Goal: Task Accomplishment & Management: Use online tool/utility

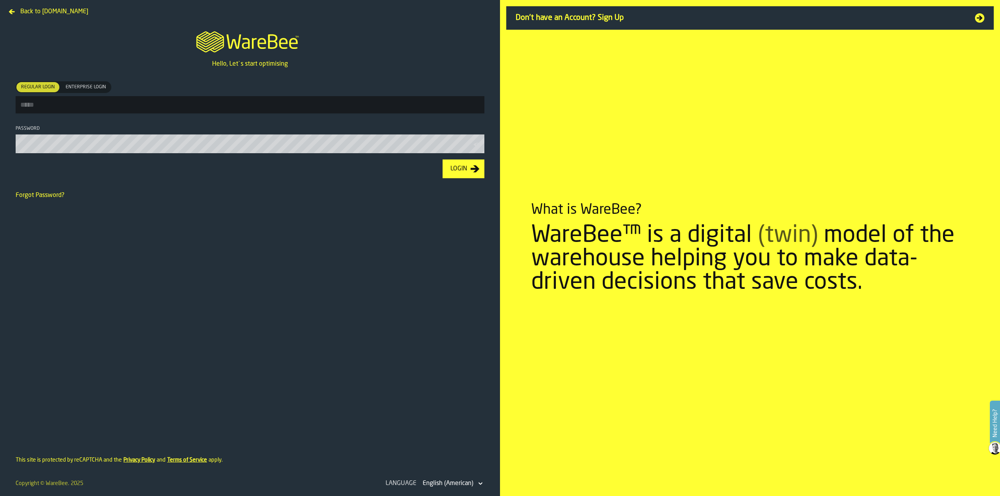
type input "**********"
click at [457, 173] on div "Login" at bounding box center [458, 168] width 23 height 9
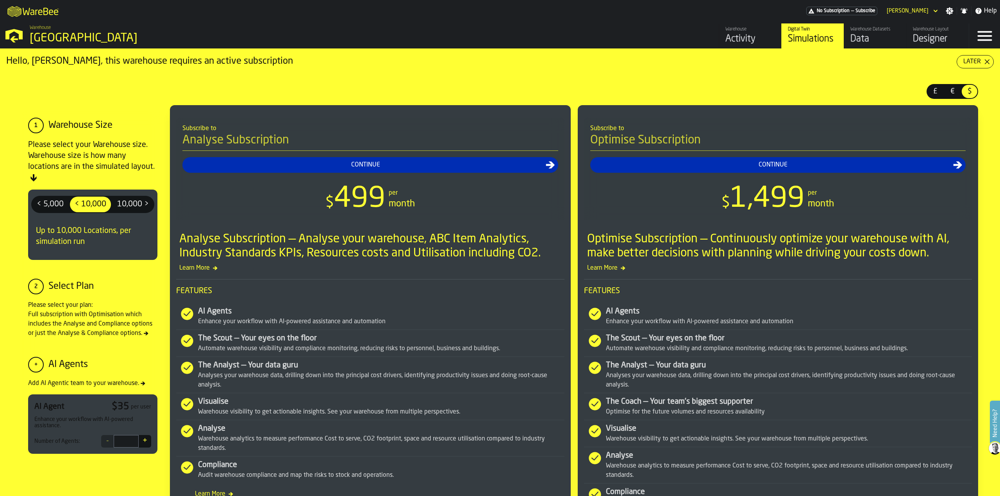
click at [855, 33] on div "Data" at bounding box center [875, 39] width 50 height 12
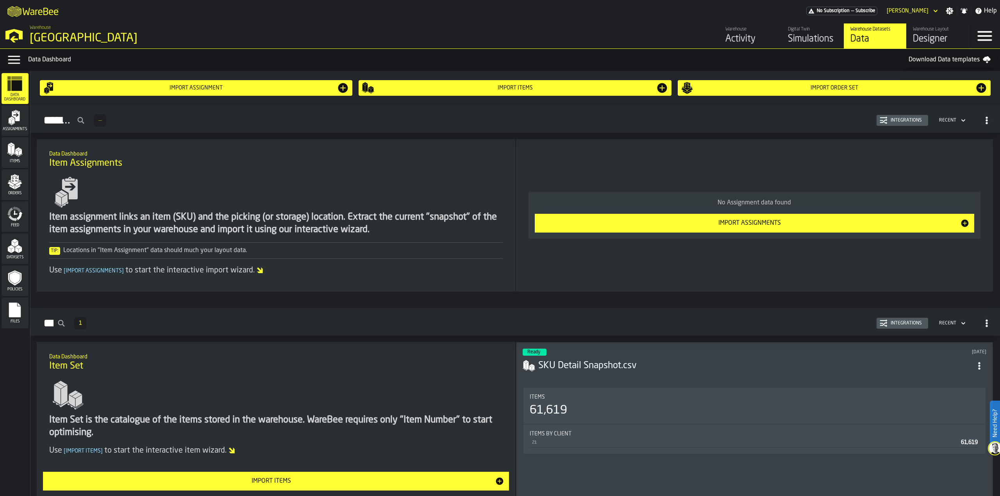
click at [14, 214] on icon "menu Feed" at bounding box center [16, 212] width 4 height 4
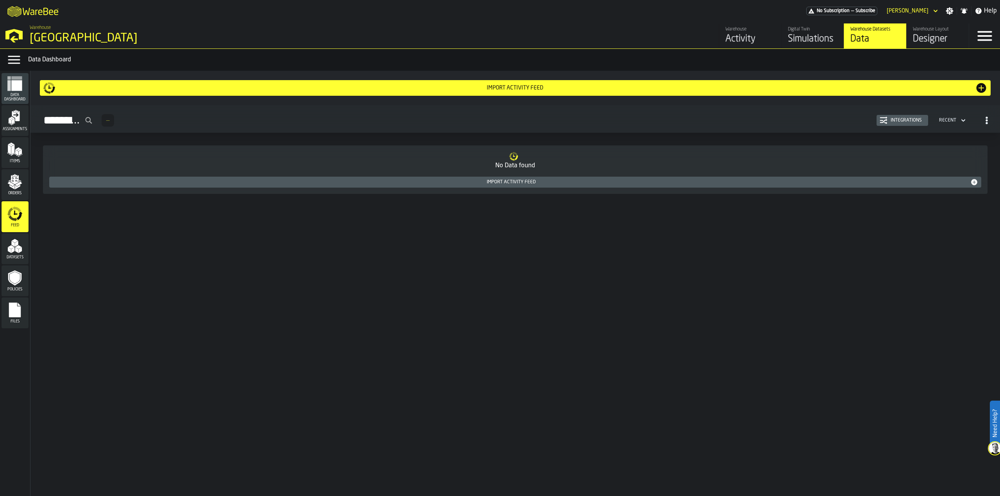
click at [896, 123] on div "Integrations" at bounding box center [905, 120] width 37 height 5
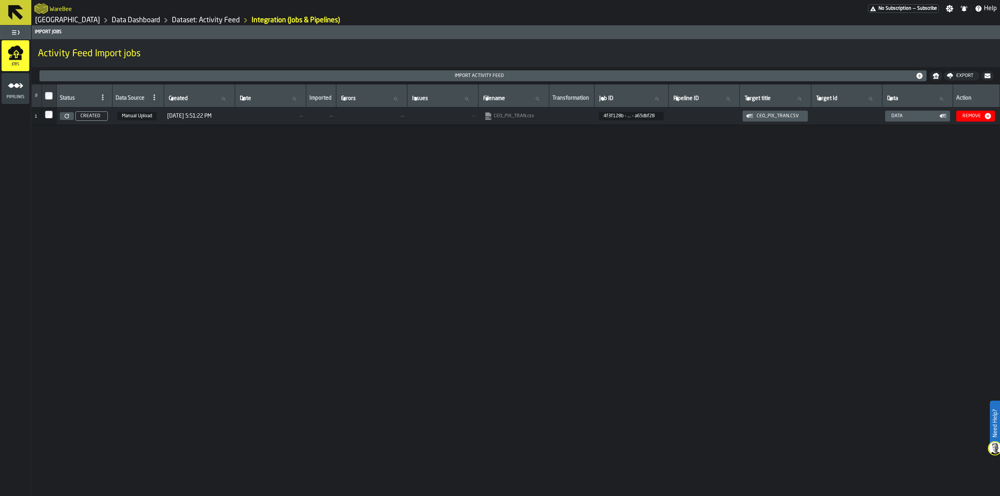
click at [22, 11] on icon at bounding box center [15, 12] width 19 height 19
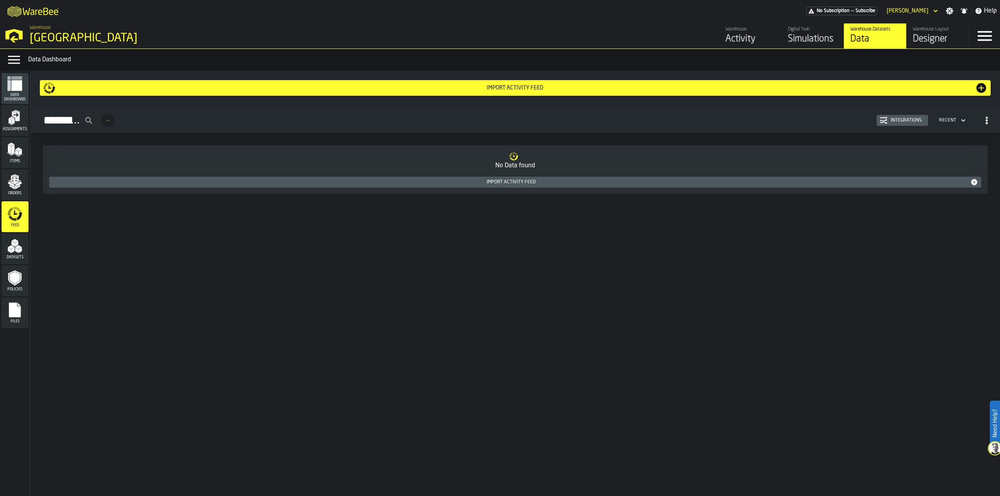
click at [22, 34] on polygon "button-toggle-Open —> Warehouse Menu" at bounding box center [13, 34] width 17 height 11
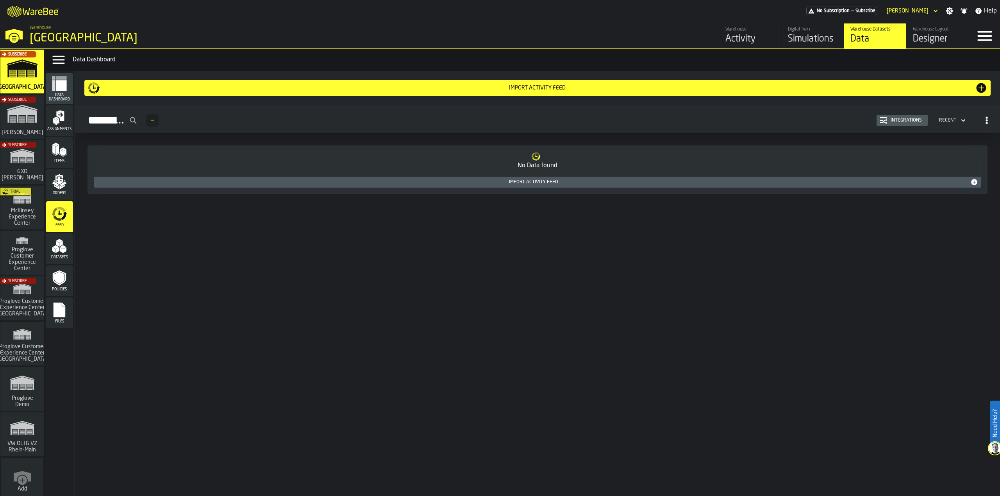
click at [17, 209] on div "Trial" at bounding box center [21, 209] width 44 height 45
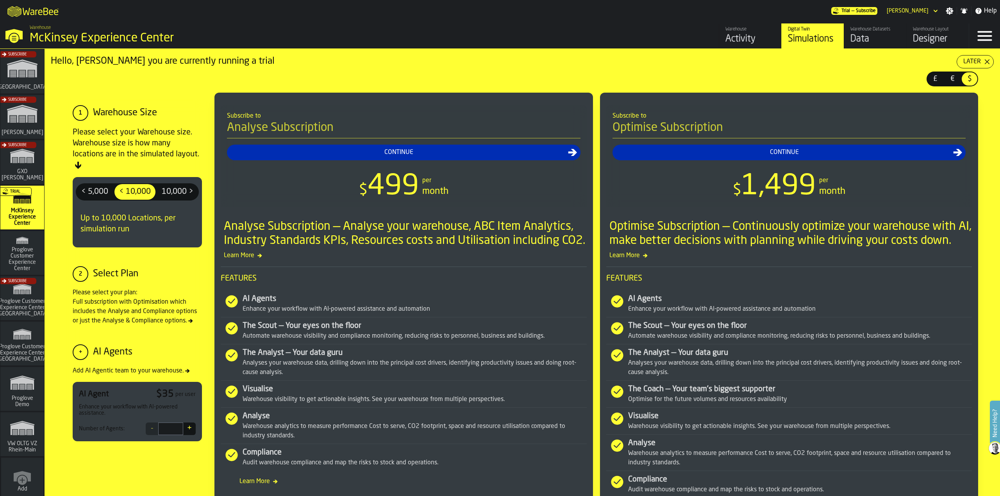
click at [860, 35] on div "Data" at bounding box center [875, 39] width 50 height 12
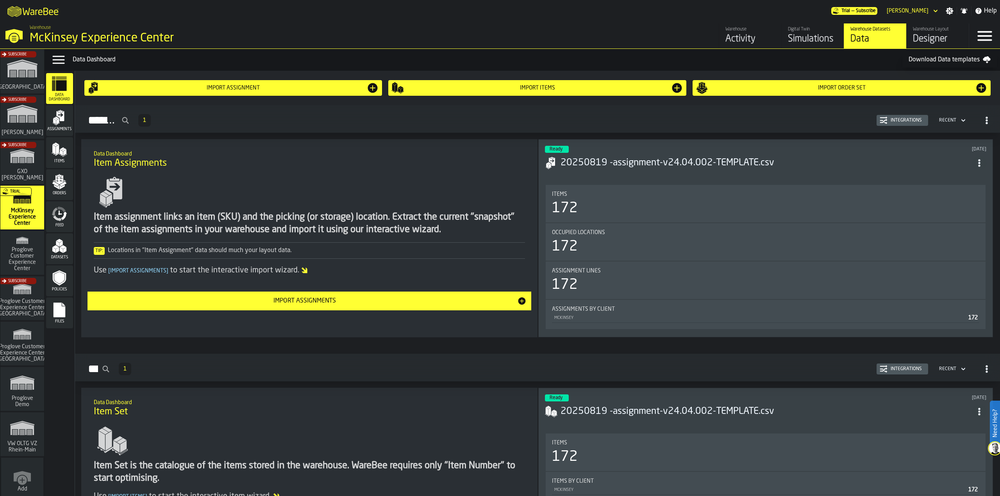
click at [52, 227] on span "Feed" at bounding box center [59, 225] width 27 height 4
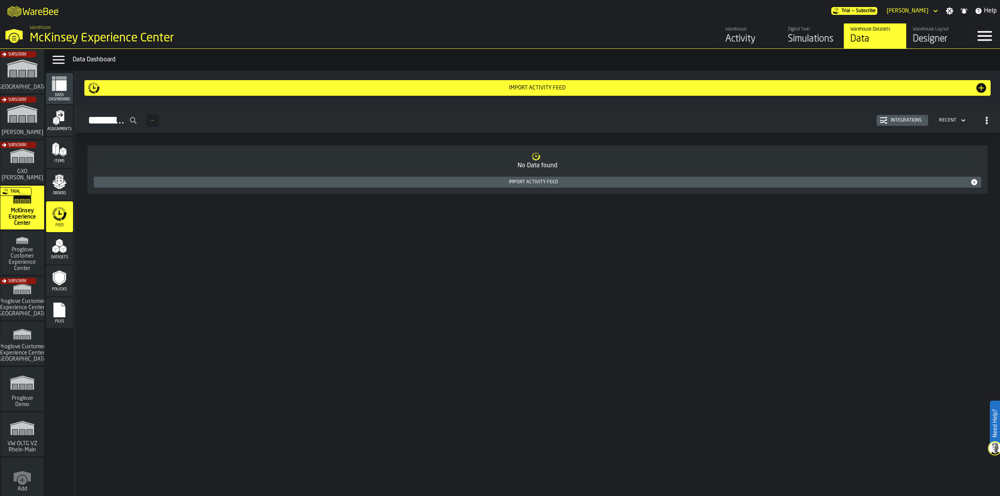
click at [908, 120] on div "Integrations" at bounding box center [905, 120] width 37 height 5
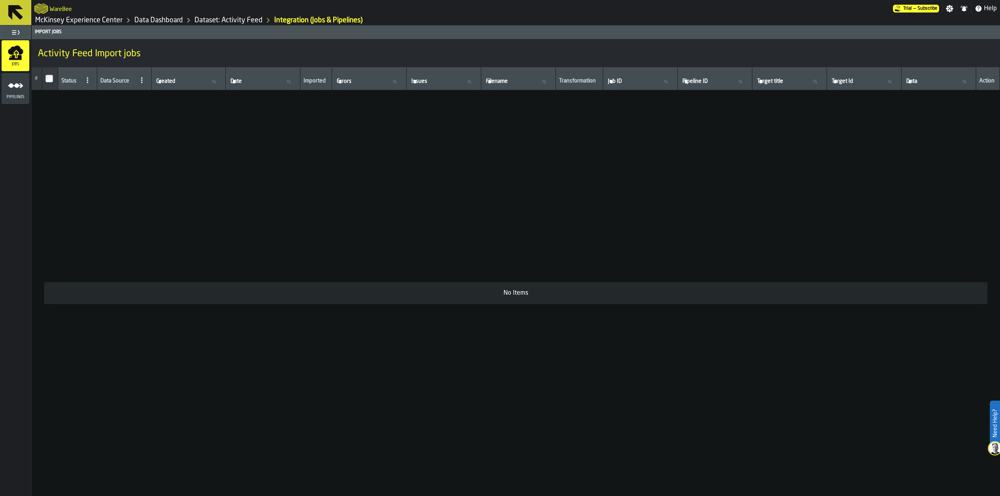
click at [17, 94] on div "Pipelines" at bounding box center [16, 88] width 28 height 21
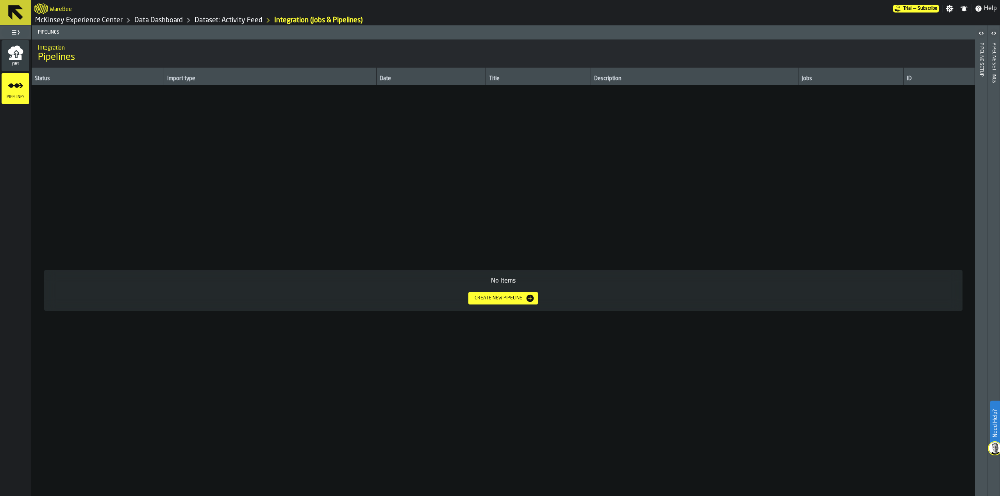
click at [984, 53] on header "Pipeline Setup" at bounding box center [981, 260] width 12 height 470
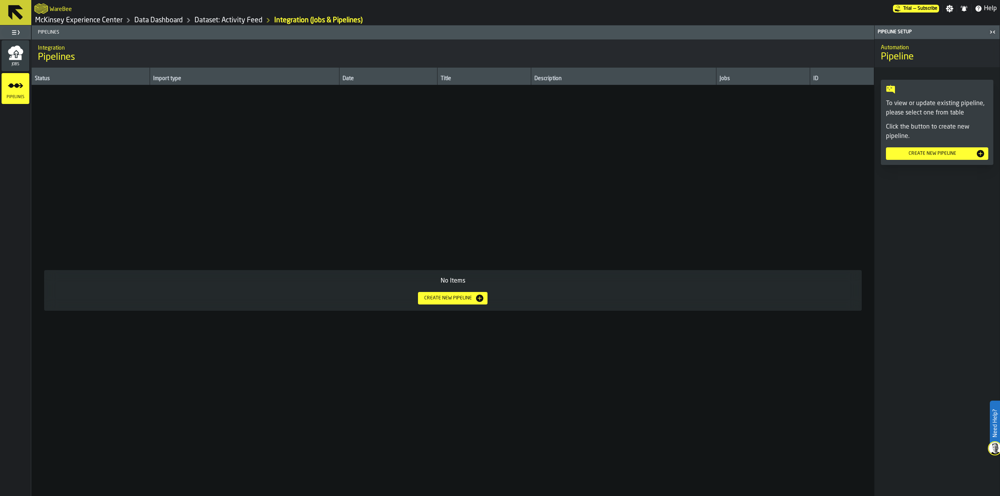
click at [927, 157] on div "Create new pipeline" at bounding box center [937, 153] width 96 height 9
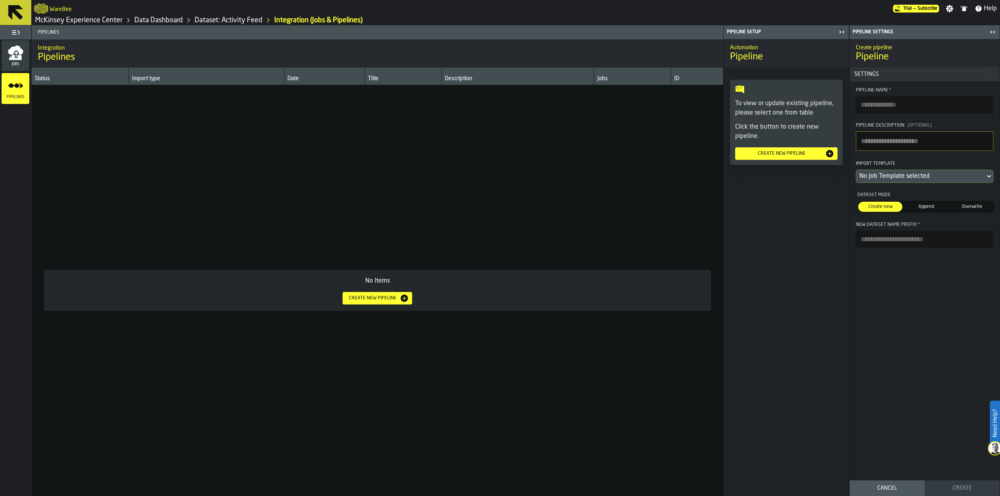
click at [929, 207] on span "Append" at bounding box center [925, 206] width 41 height 7
click at [922, 259] on div "Import Activity Feed" at bounding box center [920, 259] width 123 height 5
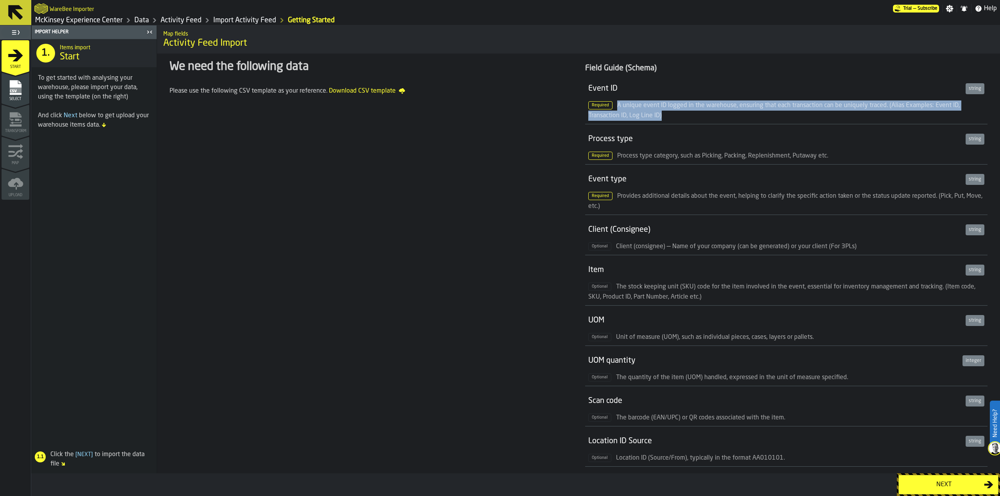
drag, startPoint x: 616, startPoint y: 106, endPoint x: 666, endPoint y: 114, distance: 50.7
click at [666, 114] on div "Required A unique event ID logged in the warehouse, ensuring that each transact…" at bounding box center [786, 110] width 396 height 20
copy span "A unique event ID logged in the warehouse, ensuring that each transaction can b…"
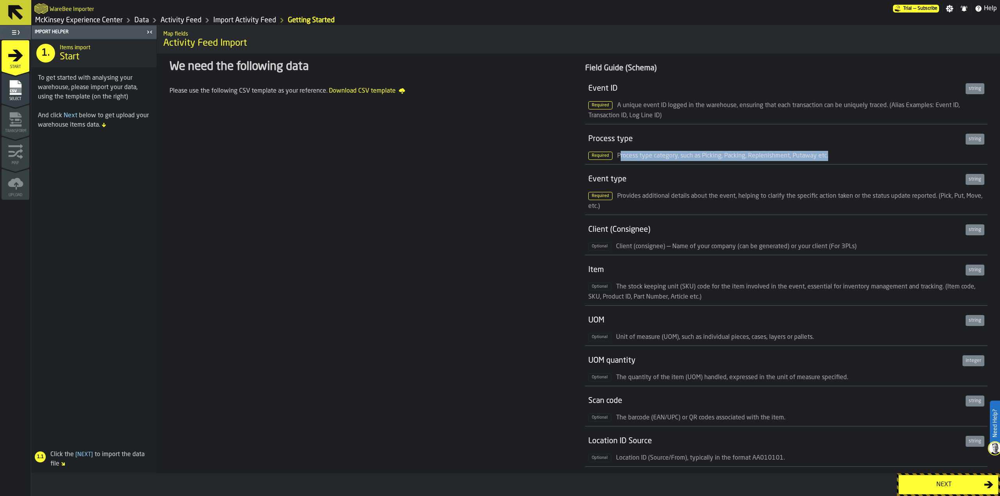
drag, startPoint x: 617, startPoint y: 155, endPoint x: 834, endPoint y: 159, distance: 217.2
click at [834, 159] on div "Required Process type category, such as Picking, Packing, Replenishment, Putawa…" at bounding box center [786, 156] width 396 height 10
copy span "rocess type category, such as Picking, Packing, Replenishment, Putaway etc."
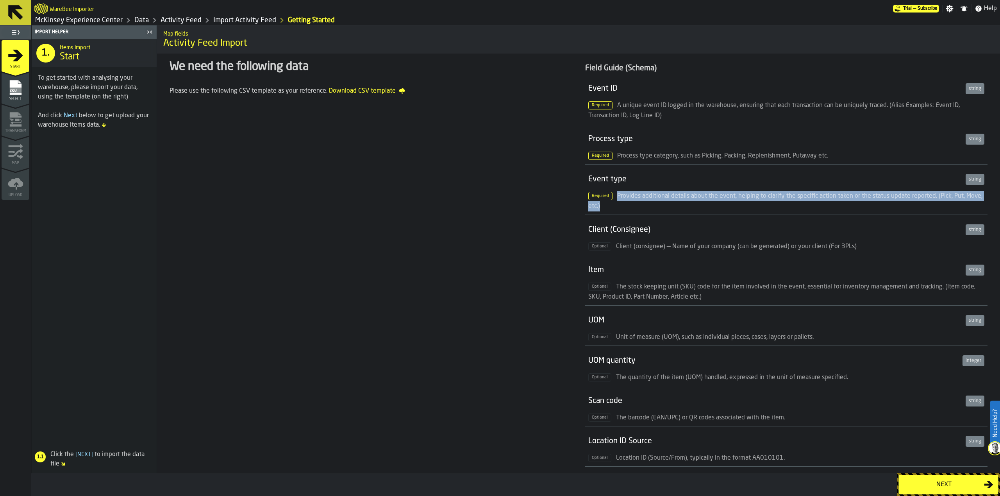
drag, startPoint x: 615, startPoint y: 195, endPoint x: 642, endPoint y: 207, distance: 29.5
click at [642, 207] on div "Required Provides additional details about the event, helping to clarify the sp…" at bounding box center [786, 201] width 396 height 20
copy span "Provides additional details about the event, helping to clarify the specific ac…"
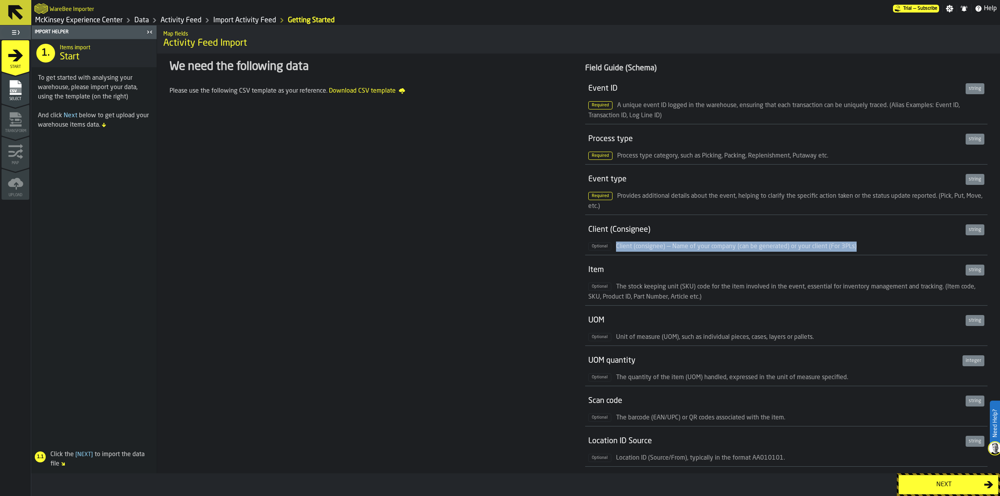
drag, startPoint x: 615, startPoint y: 248, endPoint x: 865, endPoint y: 242, distance: 250.0
click at [865, 242] on div "Optional Client (consignee) — Name of your company (can be generated) or your c…" at bounding box center [786, 246] width 396 height 10
copy span "Client (consignee) — Name of your company (can be generated) or your client (Fo…"
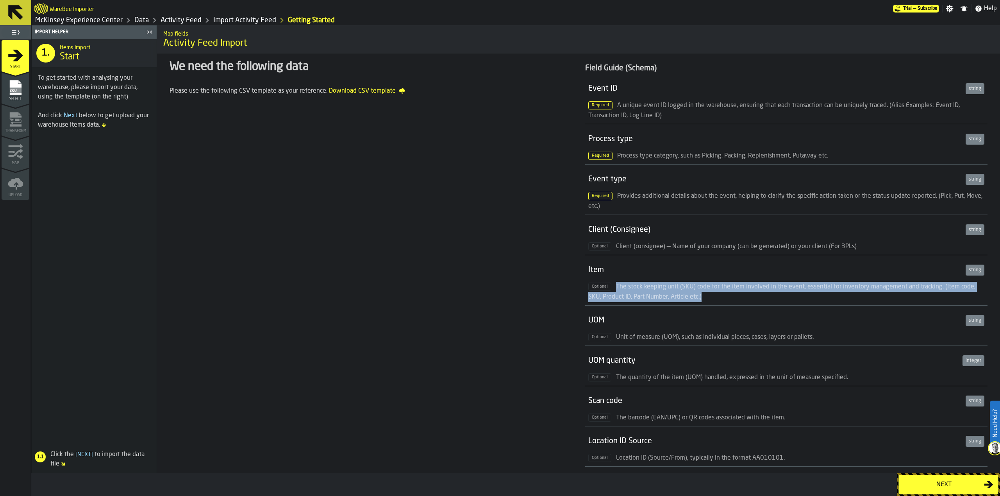
drag, startPoint x: 619, startPoint y: 283, endPoint x: 727, endPoint y: 295, distance: 108.5
click at [733, 303] on li "Item string Optional The stock keeping unit (SKU) code for the item involved in…" at bounding box center [786, 280] width 402 height 50
copy span "The stock keeping unit (SKU) code for the item involved in the event, essential…"
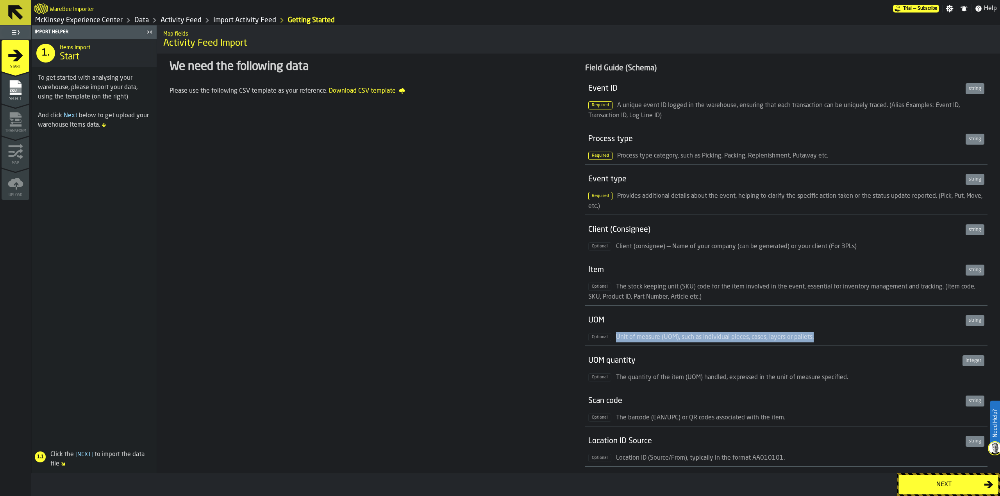
drag, startPoint x: 615, startPoint y: 336, endPoint x: 824, endPoint y: 334, distance: 209.0
click at [822, 332] on div "Optional Unit of measure (UOM), such as individual pieces, cases, layers or pal…" at bounding box center [786, 337] width 396 height 10
copy span "Unit of measure (UOM), such as individual pieces, cases, layers or pallets."
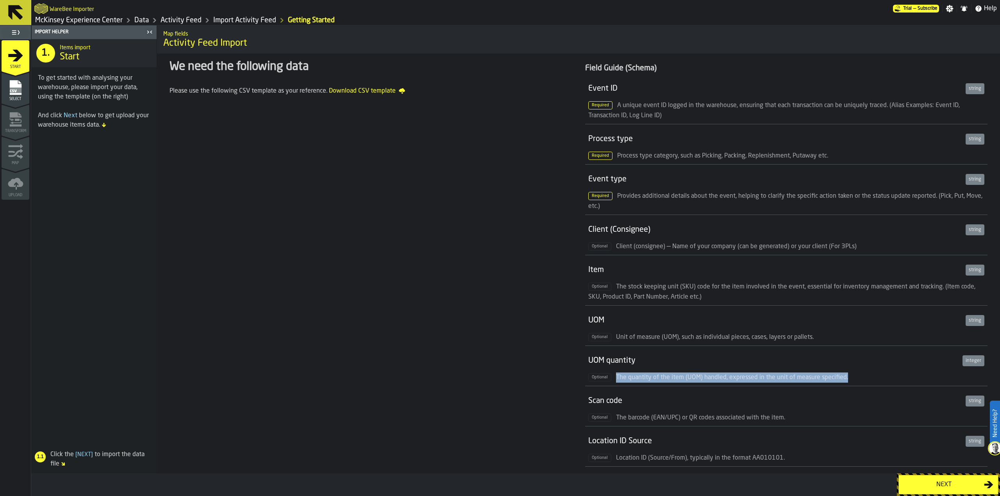
drag, startPoint x: 615, startPoint y: 376, endPoint x: 847, endPoint y: 378, distance: 232.4
click at [844, 378] on div "Optional The quantity of the item (UOM) handled, expressed in the unit of measu…" at bounding box center [786, 377] width 396 height 10
copy span "The quantity of the item (UOM) handled, expressed in the unit of measure specif…"
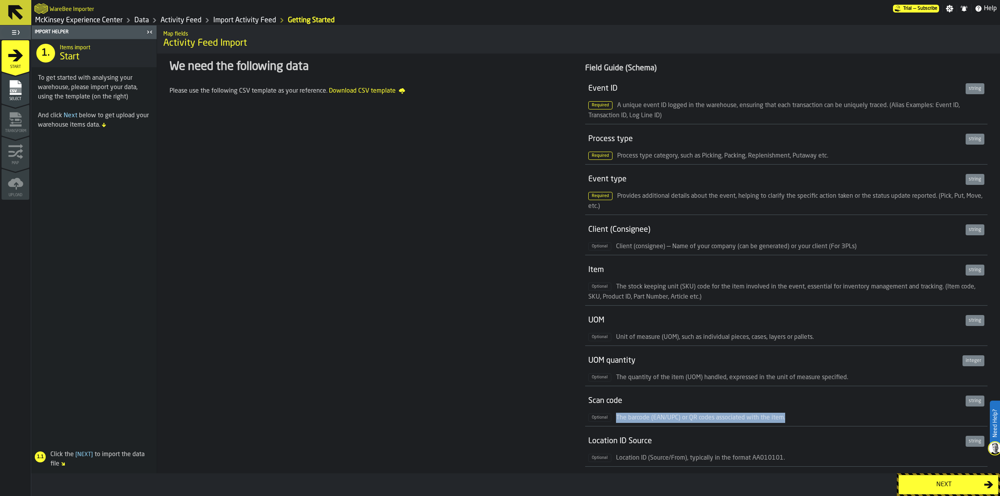
drag, startPoint x: 612, startPoint y: 416, endPoint x: 799, endPoint y: 414, distance: 187.1
click at [801, 415] on div "Optional The barcode (EAN/UPC) or QR codes associated with the item." at bounding box center [786, 417] width 396 height 10
copy span "The barcode (EAN/UPC) or QR codes associated with the item."
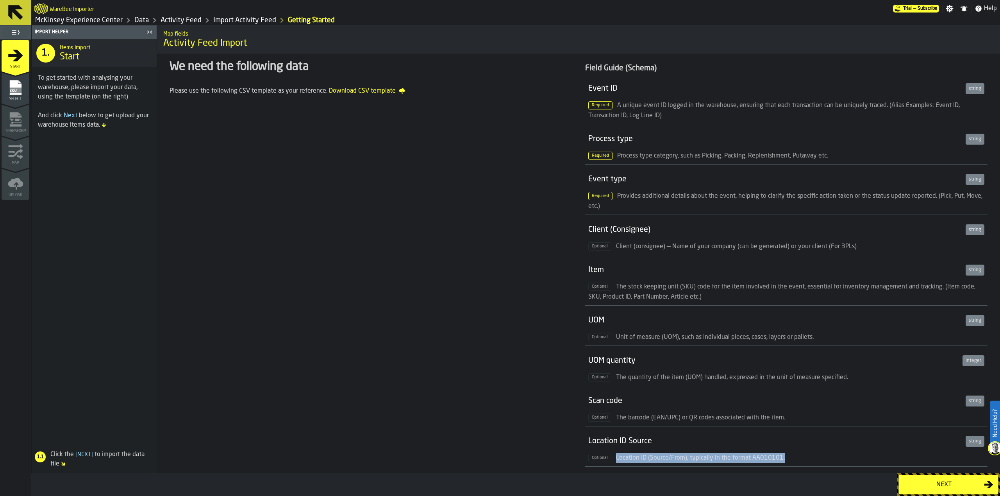
drag, startPoint x: 608, startPoint y: 458, endPoint x: 799, endPoint y: 456, distance: 191.4
click at [800, 457] on div "Optional Location ID (Source/From), typically in the format AA010101." at bounding box center [786, 458] width 396 height 10
copy span "Location ID (Source/From), typically in the format AA010101."
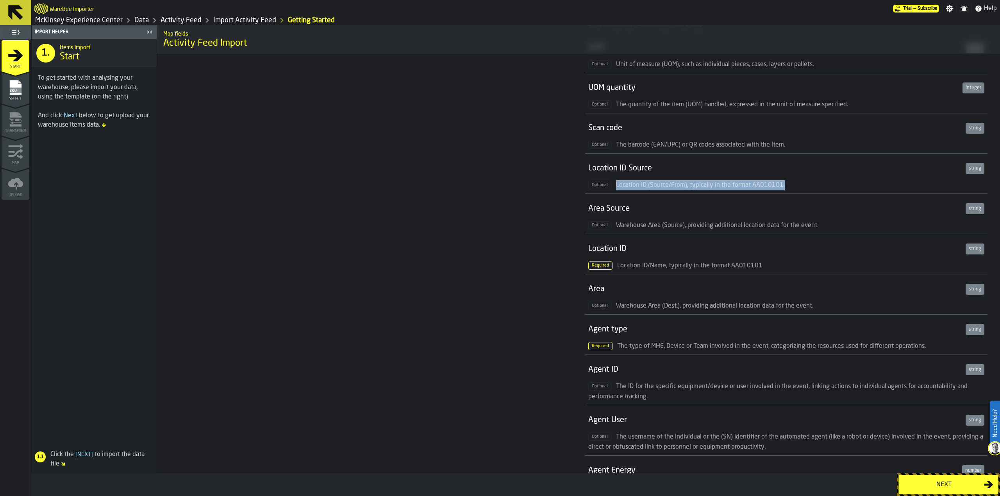
scroll to position [280, 0]
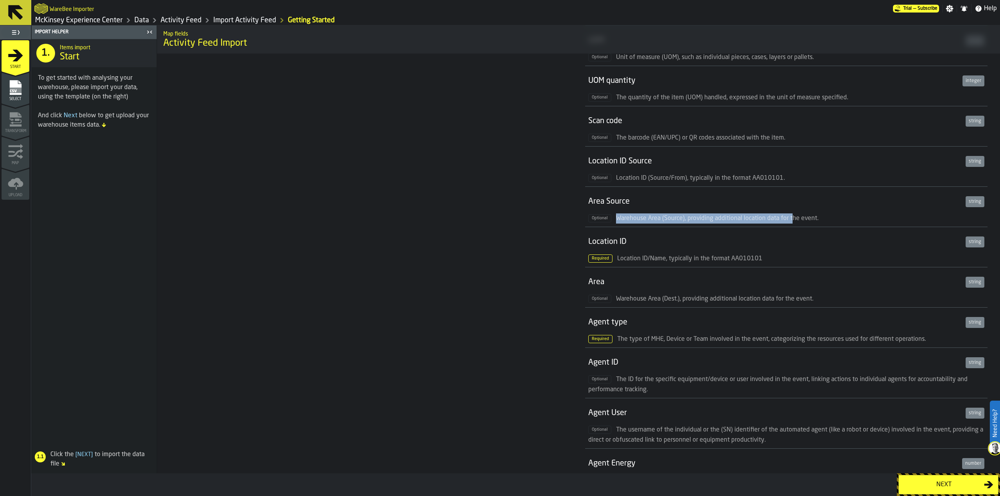
drag, startPoint x: 615, startPoint y: 218, endPoint x: 789, endPoint y: 216, distance: 173.8
click at [789, 216] on span "Warehouse Area (Source), providing additional location data for the event." at bounding box center [717, 218] width 202 height 6
copy span "Warehouse Area (Source), providing additional location data for the event."
drag, startPoint x: 614, startPoint y: 260, endPoint x: 764, endPoint y: 257, distance: 149.6
click at [764, 257] on div "Required Location ID/Name, typically in the format AA010101" at bounding box center [786, 258] width 396 height 10
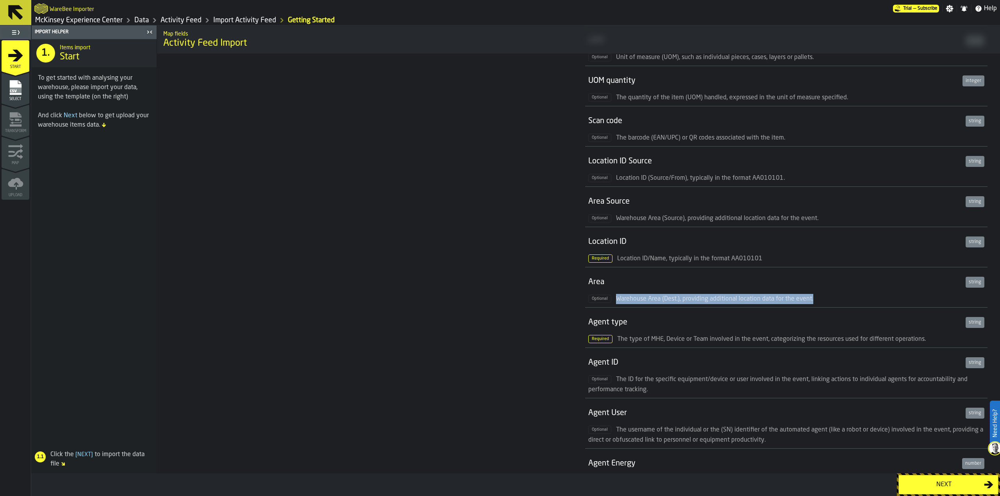
drag, startPoint x: 614, startPoint y: 300, endPoint x: 826, endPoint y: 296, distance: 211.3
click at [826, 296] on div "Optional Warehouse Area (Dest.), providing additional location data for the eve…" at bounding box center [786, 299] width 396 height 10
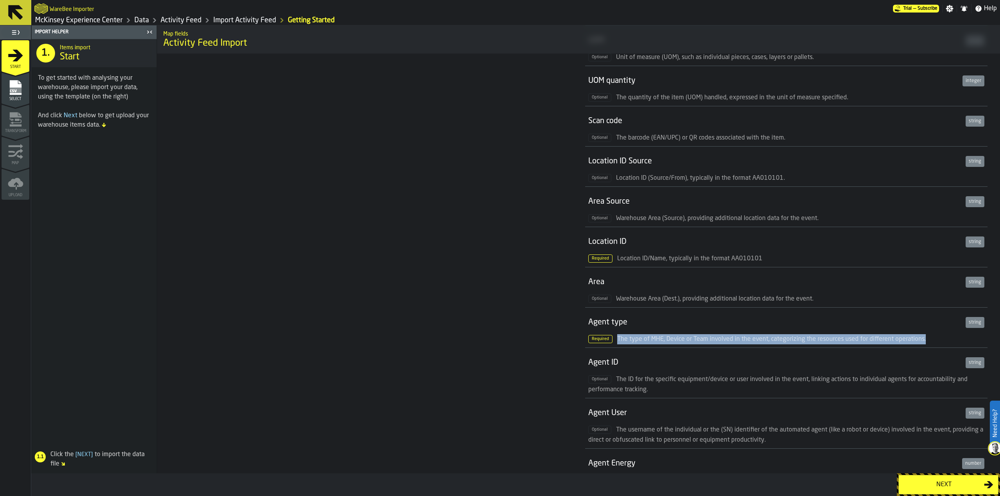
drag, startPoint x: 616, startPoint y: 338, endPoint x: 924, endPoint y: 340, distance: 308.2
click at [924, 340] on div "Required The type of MHE, Device or Team involved in the event, categorizing th…" at bounding box center [786, 339] width 396 height 10
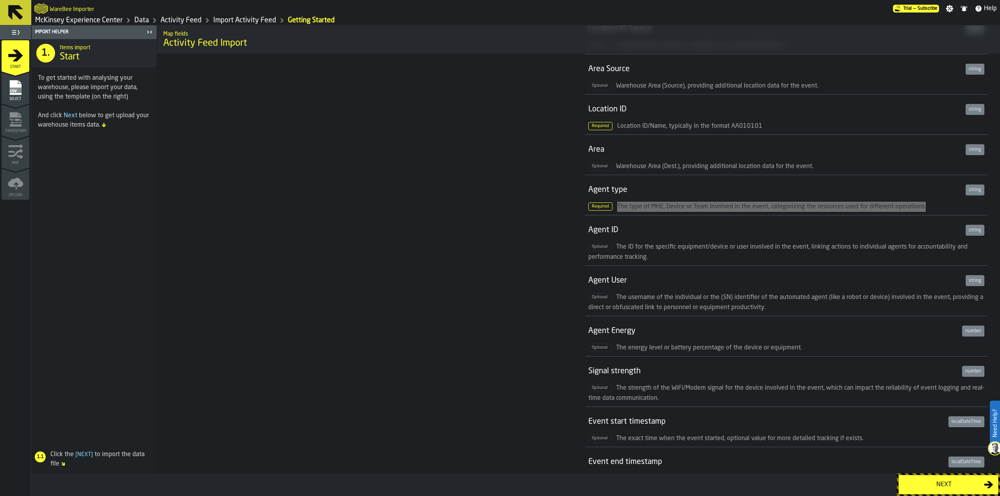
scroll to position [416, 0]
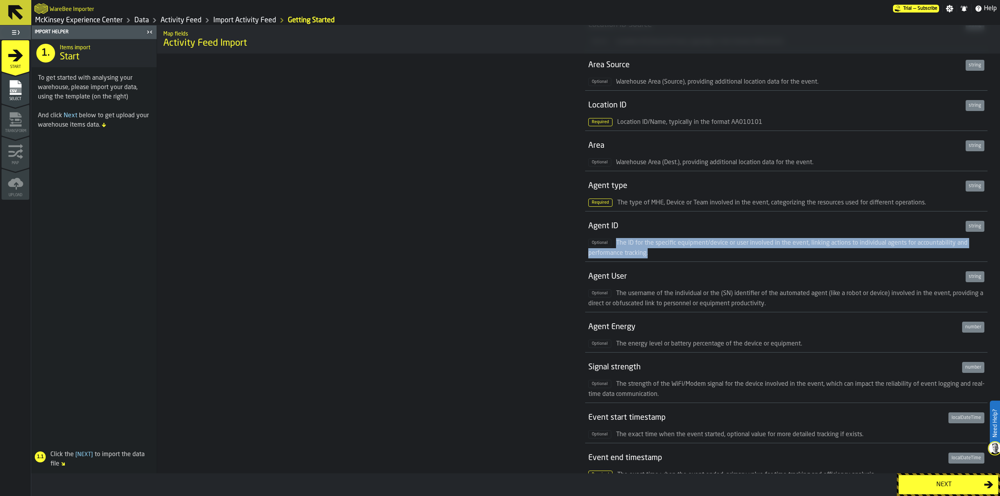
drag, startPoint x: 614, startPoint y: 241, endPoint x: 661, endPoint y: 256, distance: 48.7
click at [661, 256] on div "Optional The ID for the specific equipment/device or user involved in the event…" at bounding box center [786, 248] width 396 height 20
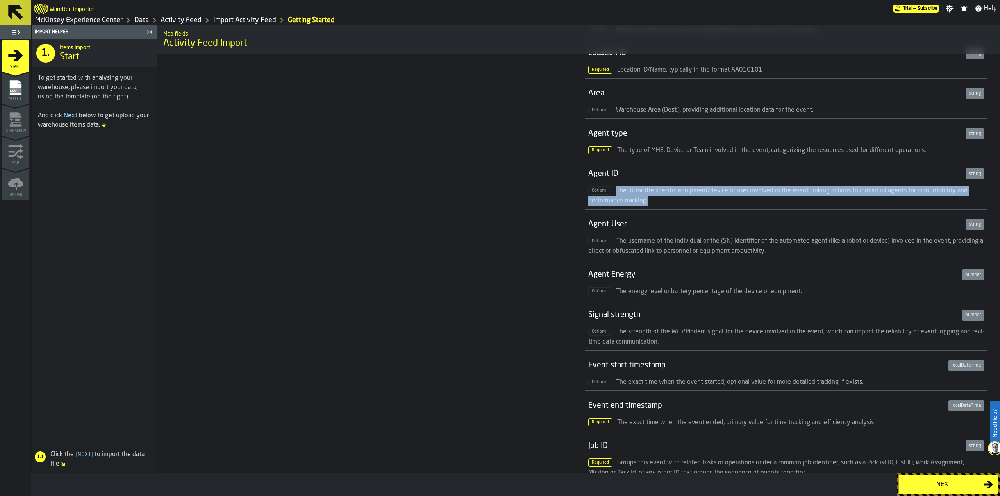
scroll to position [586, 0]
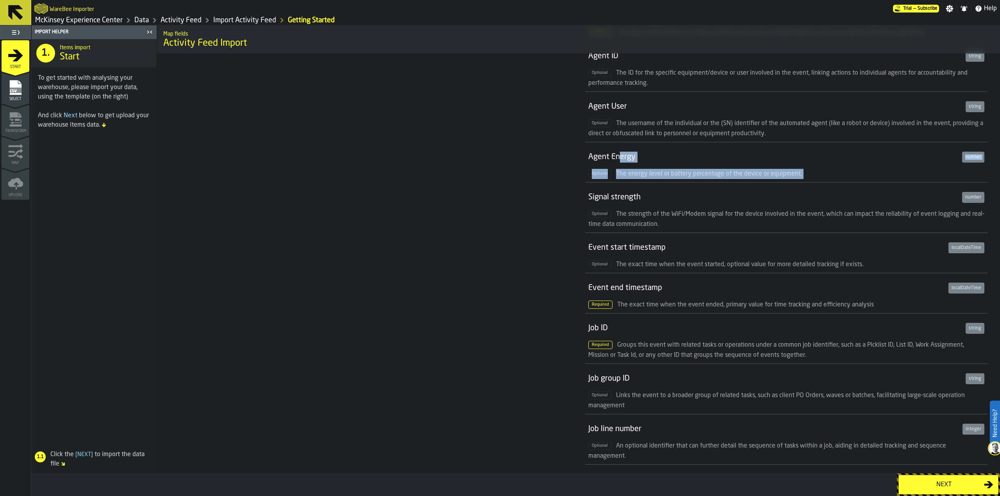
drag, startPoint x: 630, startPoint y: 188, endPoint x: 619, endPoint y: 153, distance: 36.7
click at [647, 123] on span "The username of the individual or the (SN) identifier of the automated agent (l…" at bounding box center [785, 128] width 395 height 16
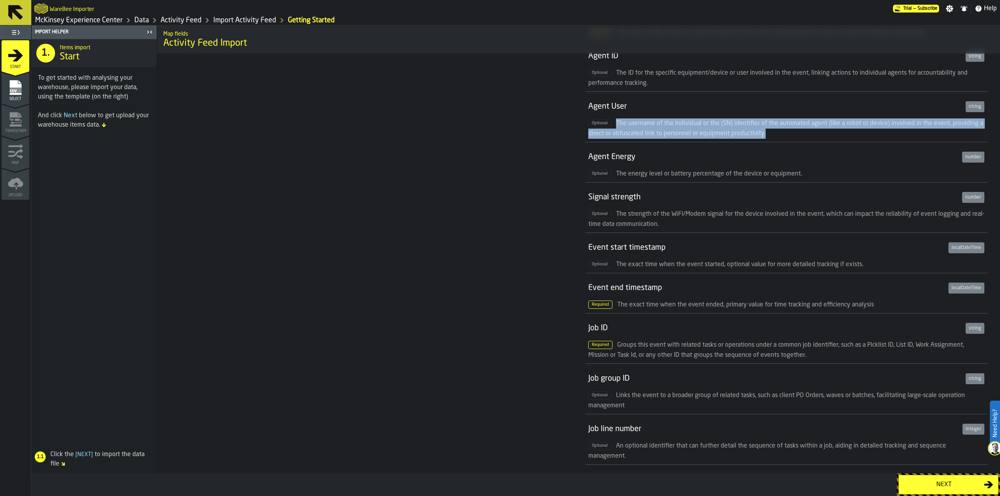
drag, startPoint x: 612, startPoint y: 122, endPoint x: 778, endPoint y: 136, distance: 166.5
click at [775, 136] on div "Optional The username of the individual or the (SN) identifier of the automated…" at bounding box center [786, 128] width 396 height 20
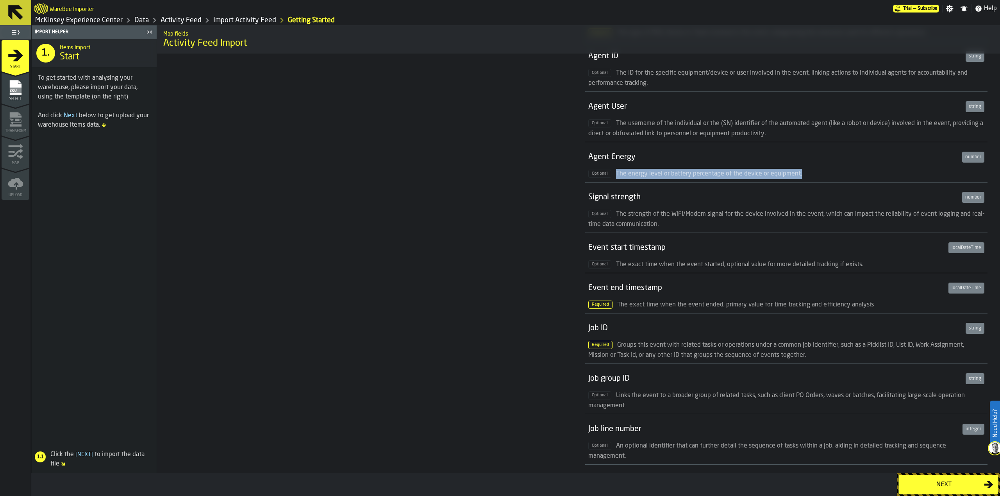
drag, startPoint x: 614, startPoint y: 172, endPoint x: 812, endPoint y: 170, distance: 198.0
click at [812, 171] on div "Optional The energy level or battery percentage of the device or equipment." at bounding box center [786, 174] width 396 height 10
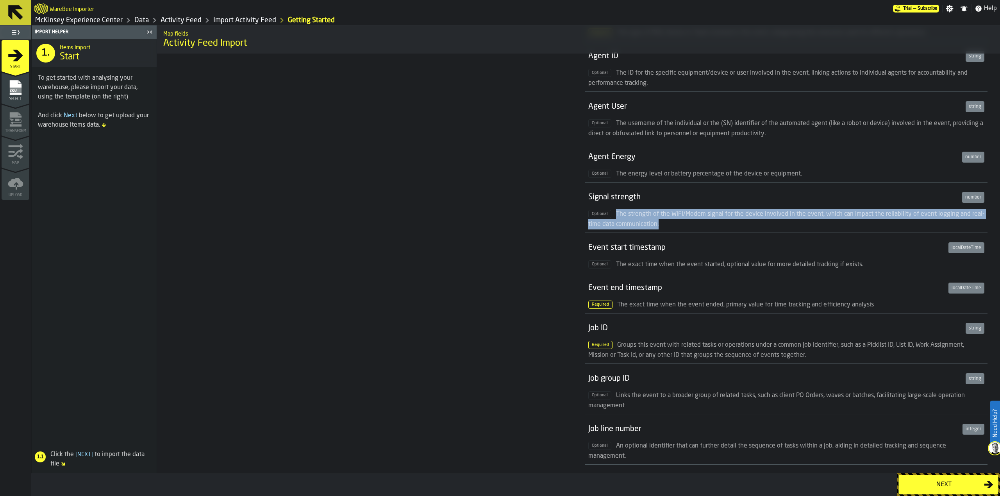
drag, startPoint x: 613, startPoint y: 214, endPoint x: 692, endPoint y: 226, distance: 80.2
click at [692, 226] on div "Optional The strength of the WiFi/Modem signal for the device involved in the e…" at bounding box center [786, 219] width 396 height 20
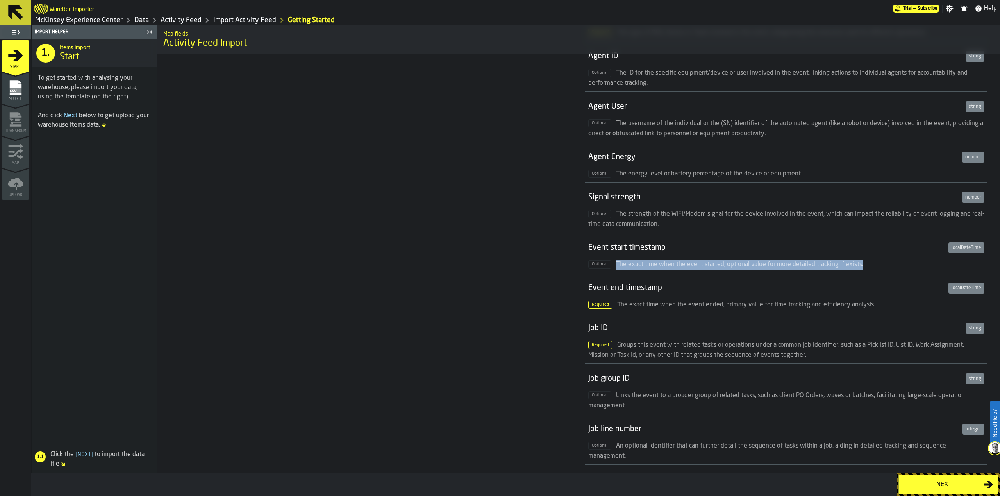
drag, startPoint x: 614, startPoint y: 263, endPoint x: 866, endPoint y: 266, distance: 252.3
click at [866, 266] on div "Optional The exact time when the event started, optional value for more detaile…" at bounding box center [786, 264] width 396 height 10
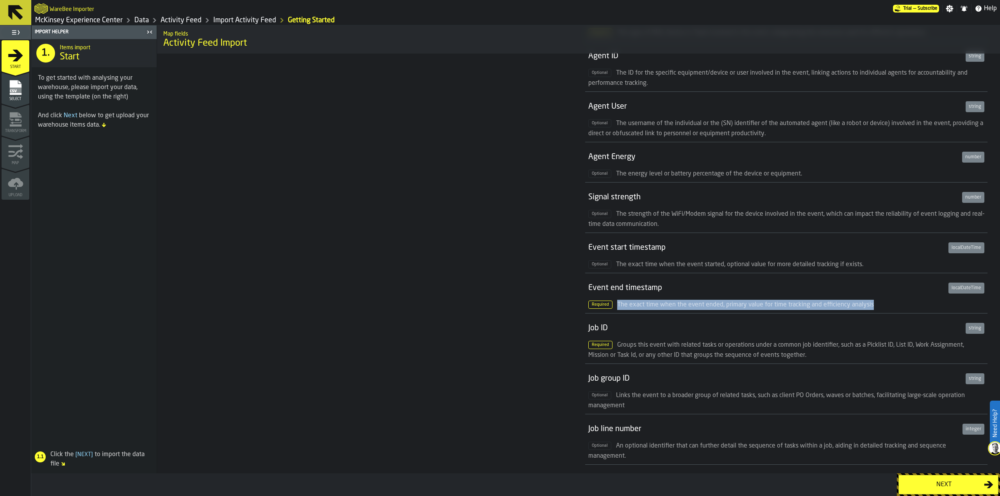
drag, startPoint x: 616, startPoint y: 304, endPoint x: 876, endPoint y: 307, distance: 260.1
click at [876, 307] on div "Required The exact time when the event ended, primary value for time tracking a…" at bounding box center [786, 305] width 396 height 10
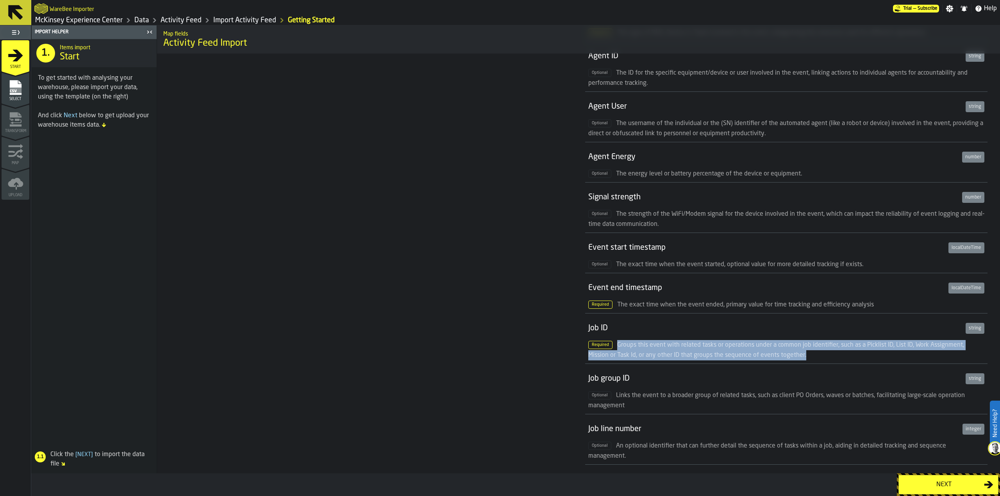
drag, startPoint x: 616, startPoint y: 343, endPoint x: 818, endPoint y: 354, distance: 202.2
click at [818, 354] on div "Required Groups this event with related tasks or operations under a common job …" at bounding box center [786, 350] width 396 height 20
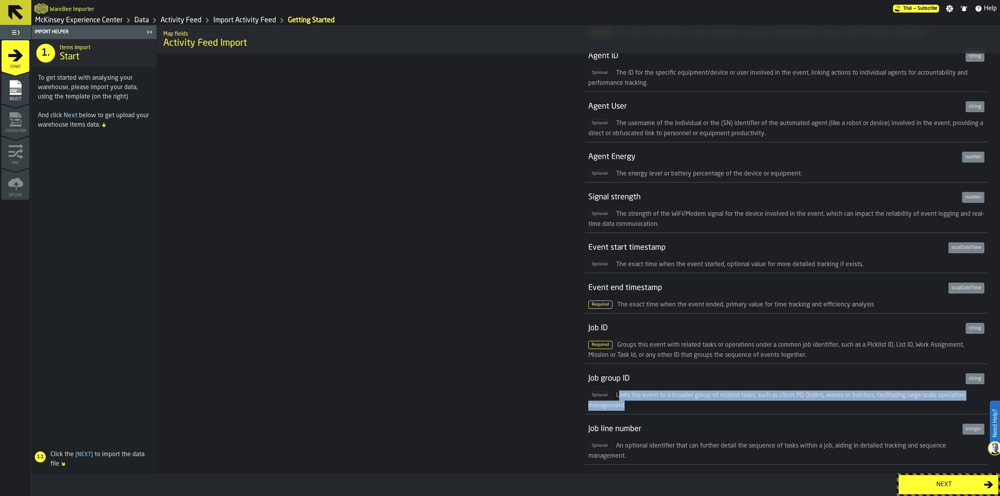
drag, startPoint x: 616, startPoint y: 394, endPoint x: 639, endPoint y: 407, distance: 25.9
click at [639, 407] on div "Optional Links the event to a broader group of related tasks, such as client PO…" at bounding box center [786, 400] width 396 height 20
click at [631, 400] on div "Optional Links the event to a broader group of related tasks, such as client PO…" at bounding box center [786, 400] width 396 height 20
drag, startPoint x: 612, startPoint y: 393, endPoint x: 649, endPoint y: 409, distance: 40.1
click at [649, 409] on div "Optional Links the event to a broader group of related tasks, such as client PO…" at bounding box center [786, 400] width 396 height 20
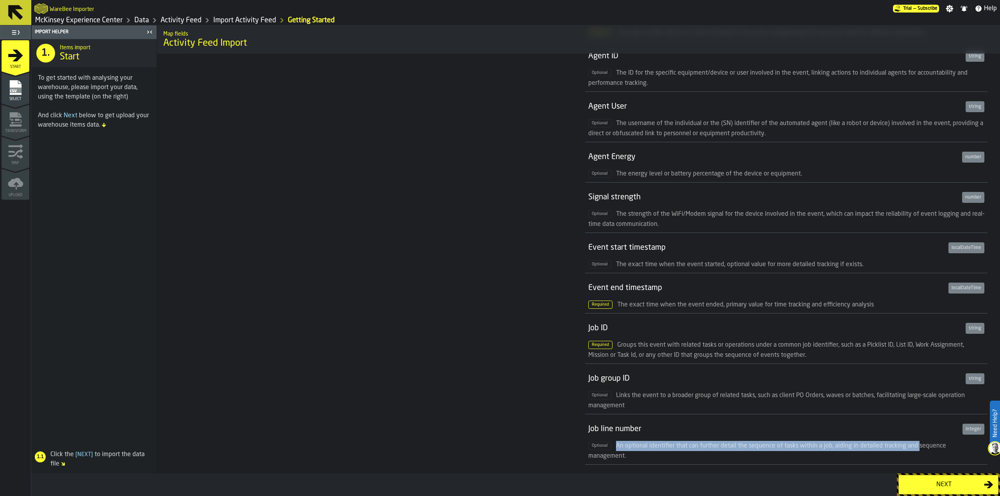
drag, startPoint x: 614, startPoint y: 445, endPoint x: 923, endPoint y: 447, distance: 308.5
click at [921, 446] on span "An optional identifier that can further detail the sequence of tasks within a j…" at bounding box center [767, 451] width 358 height 16
click at [20, 14] on icon at bounding box center [15, 12] width 19 height 19
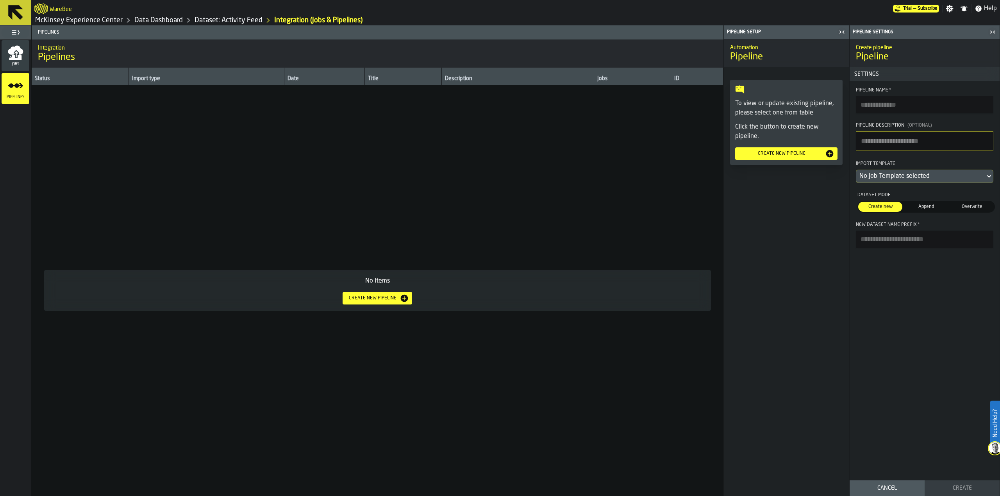
click at [55, 22] on link "McKinsey Experience Center" at bounding box center [78, 20] width 87 height 9
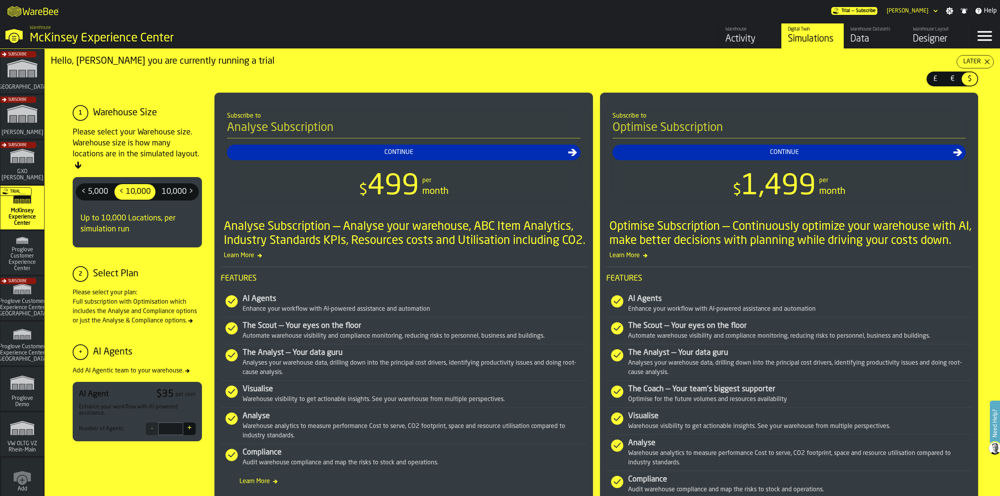
click at [24, 83] on div "Subscribe" at bounding box center [21, 73] width 44 height 45
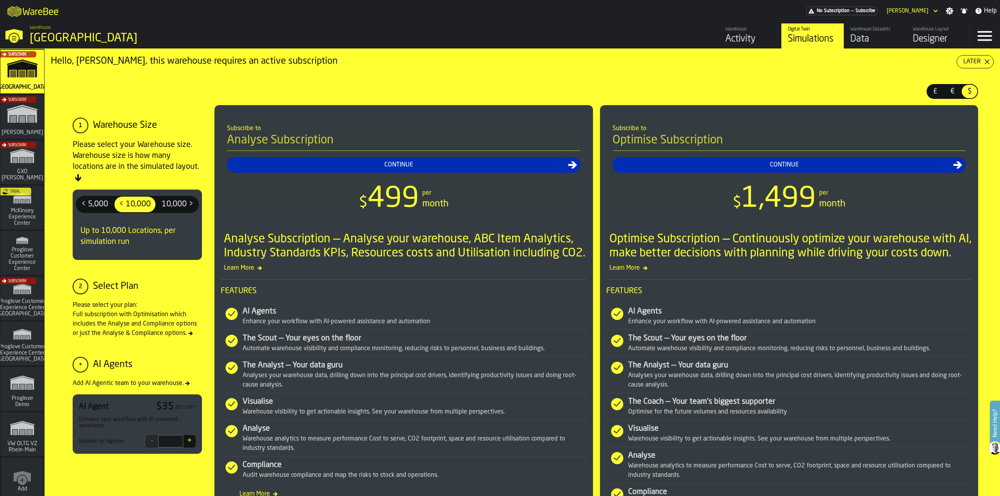
click at [885, 32] on div "Warehouse Datasets Data" at bounding box center [875, 36] width 50 height 19
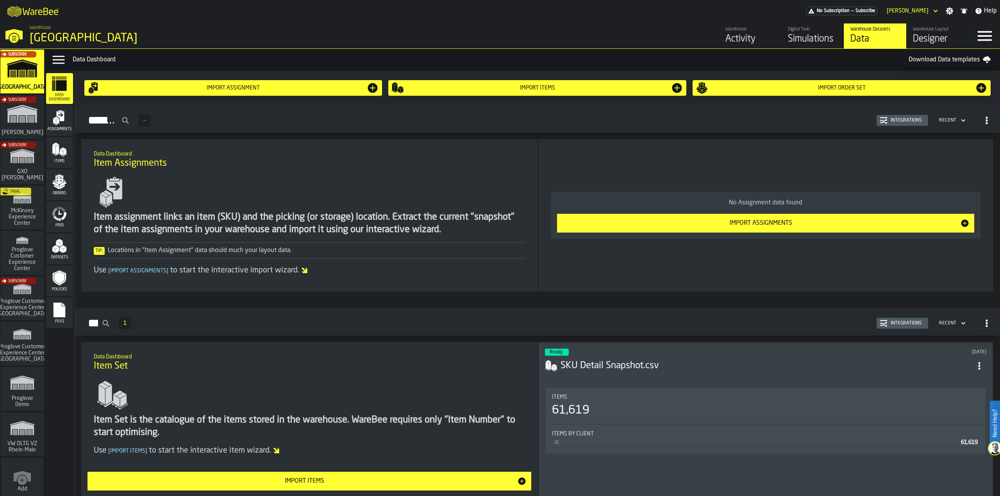
click at [55, 212] on icon "menu Feed" at bounding box center [60, 214] width 16 height 16
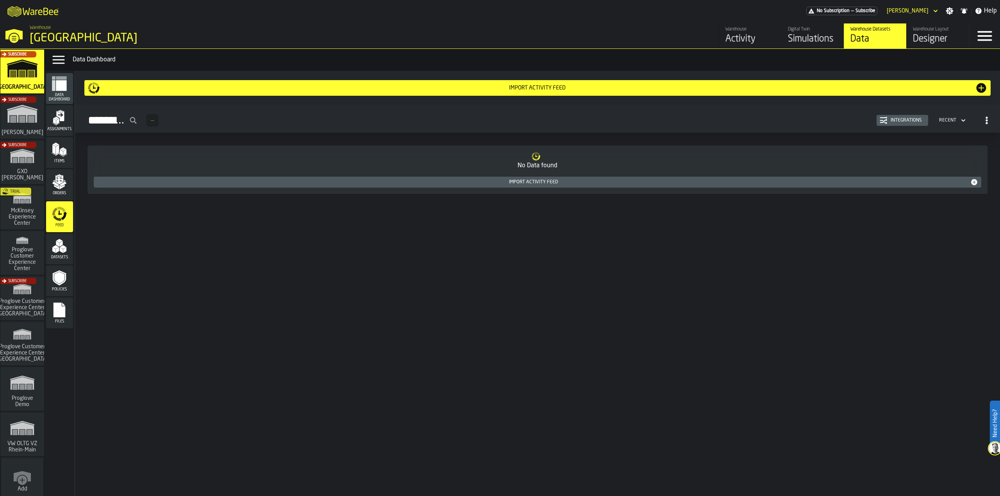
click at [905, 120] on div "Integrations" at bounding box center [905, 120] width 37 height 5
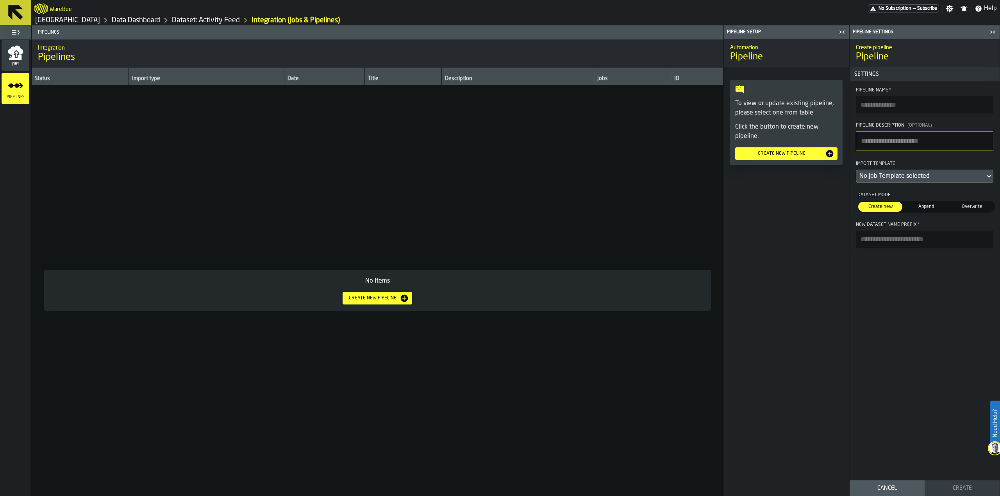
click at [16, 50] on icon "menu Jobs" at bounding box center [16, 53] width 16 height 16
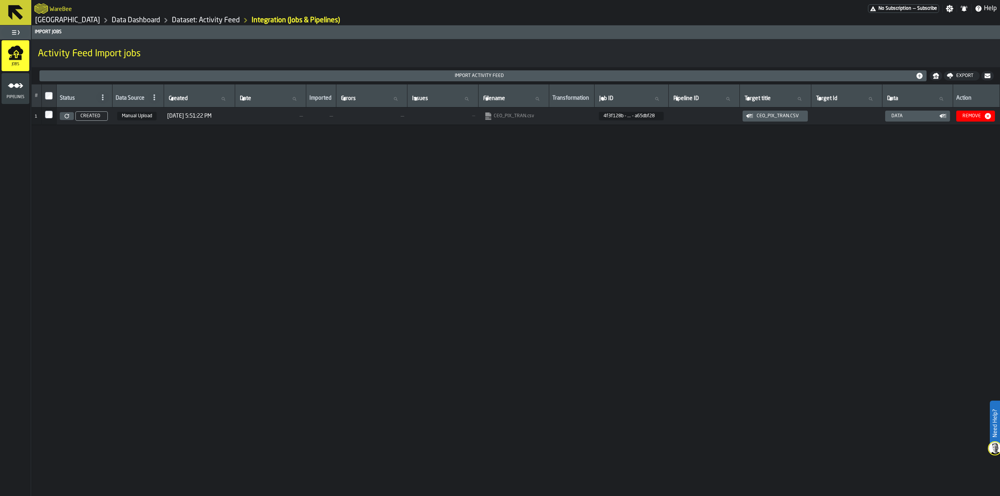
click at [189, 118] on span "[DATE] 5:51:22 PM" at bounding box center [189, 116] width 45 height 6
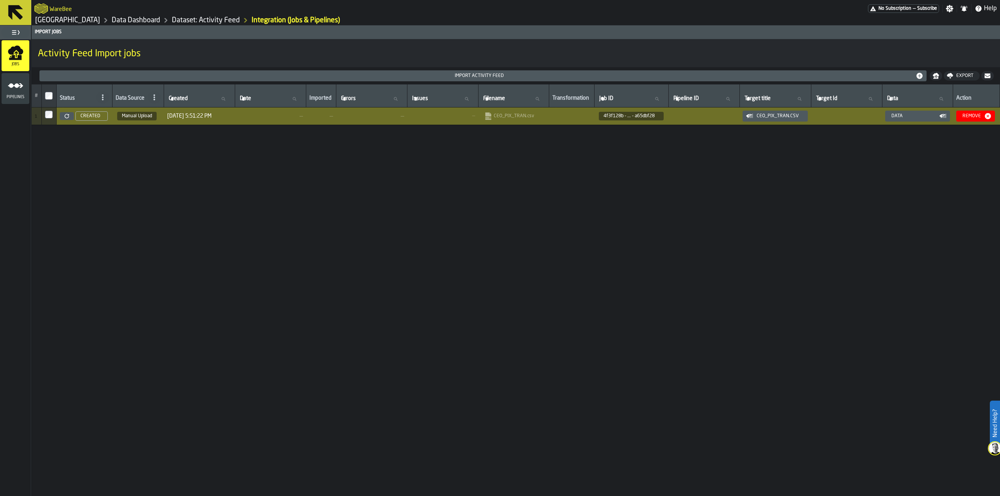
click at [259, 118] on span "—" at bounding box center [270, 116] width 65 height 6
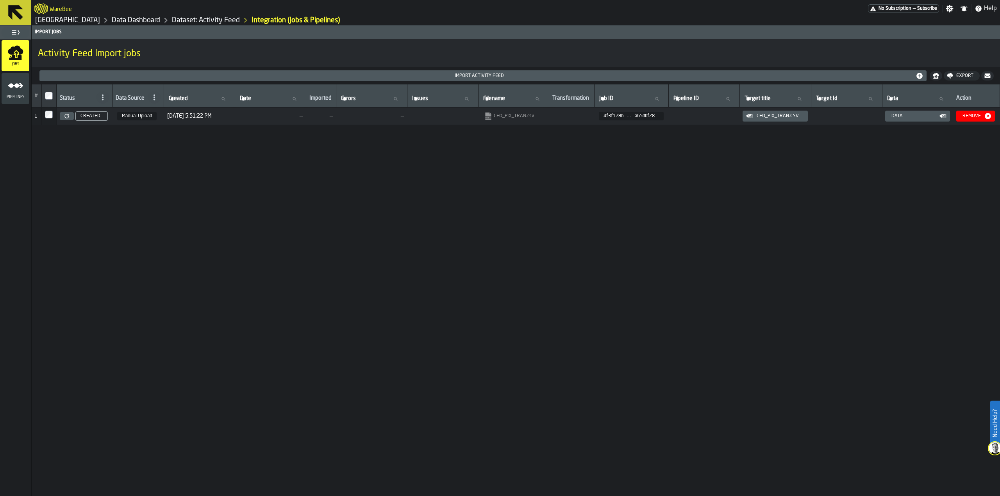
click at [432, 117] on span "—" at bounding box center [442, 115] width 65 height 5
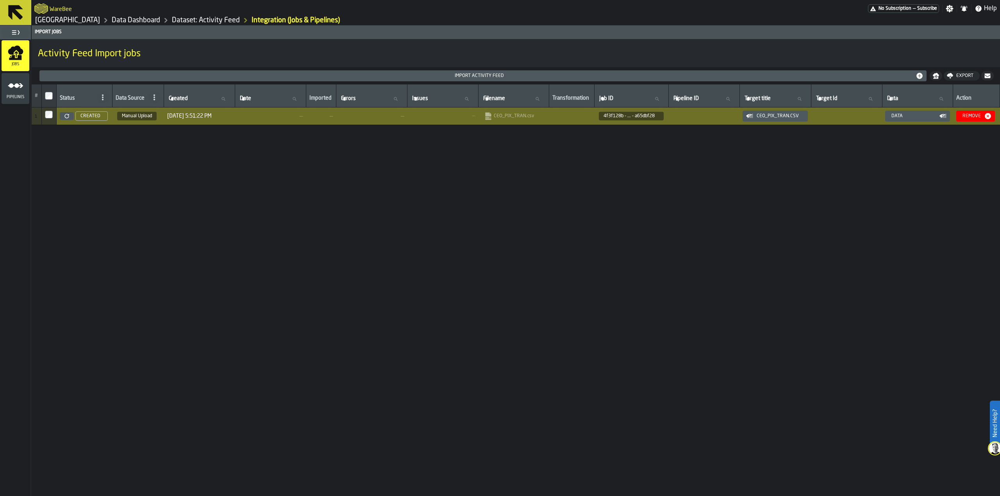
click at [14, 10] on icon at bounding box center [15, 12] width 15 height 15
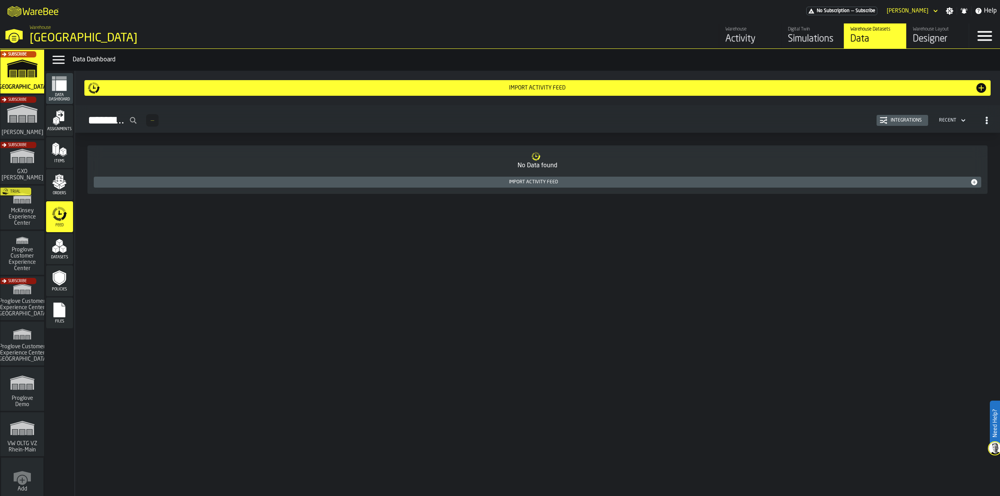
click at [21, 114] on div "Subscribe" at bounding box center [21, 118] width 44 height 45
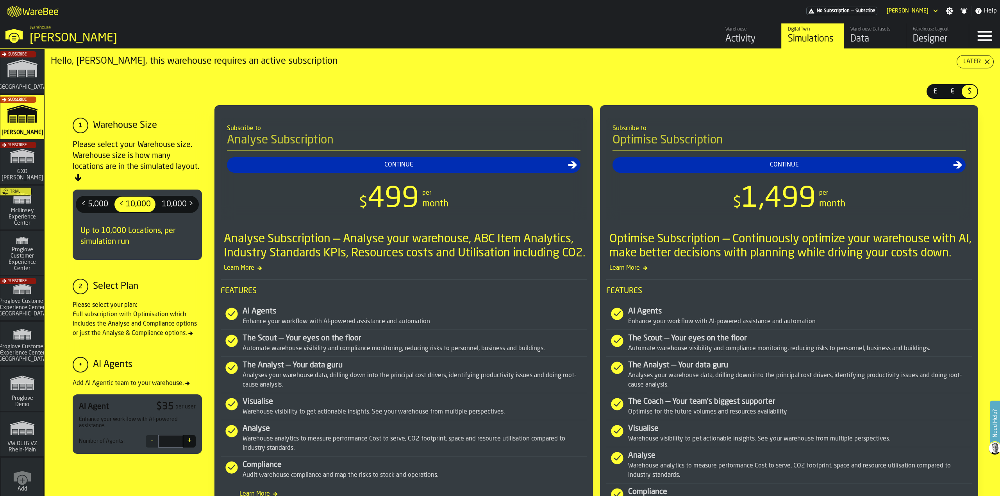
click at [871, 40] on div "Data" at bounding box center [875, 39] width 50 height 12
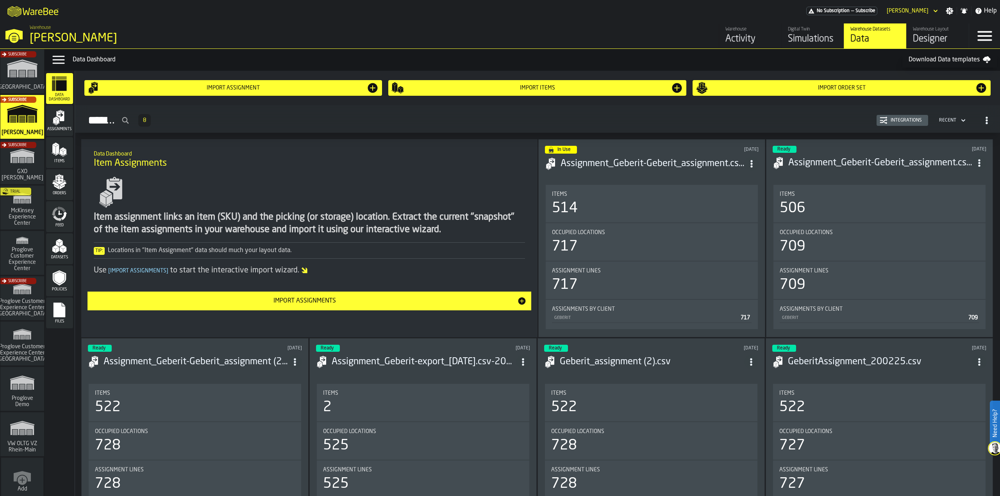
click at [58, 218] on icon "menu Feed" at bounding box center [60, 214] width 16 height 16
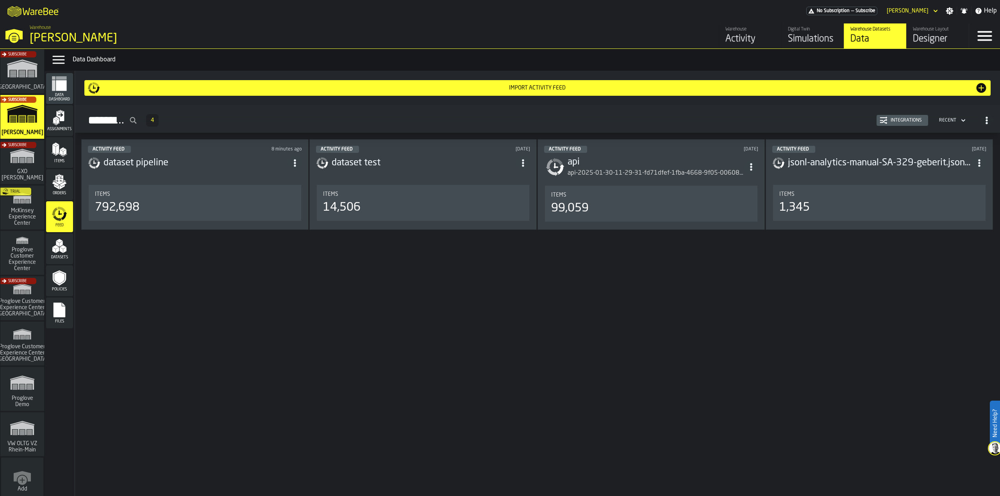
click at [898, 116] on div "Integrations" at bounding box center [902, 120] width 45 height 8
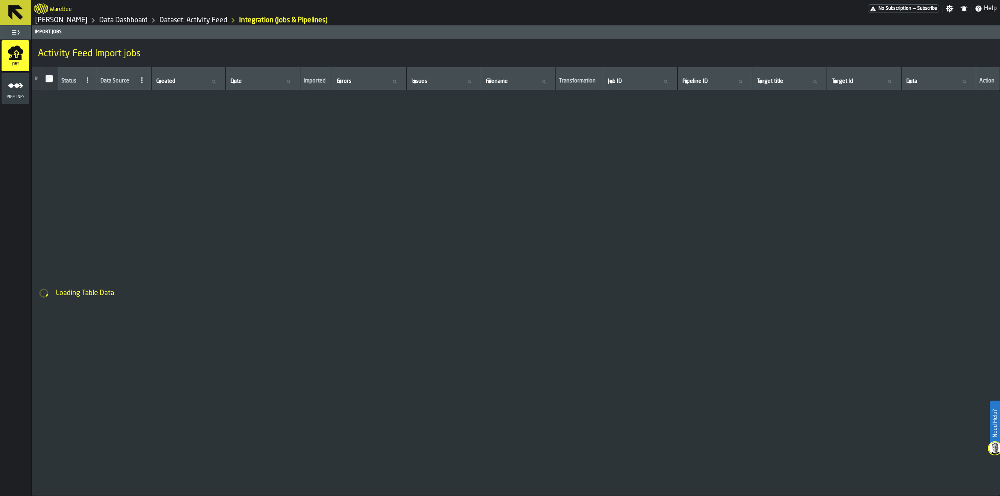
click at [8, 92] on icon "menu Pipelines" at bounding box center [16, 86] width 16 height 16
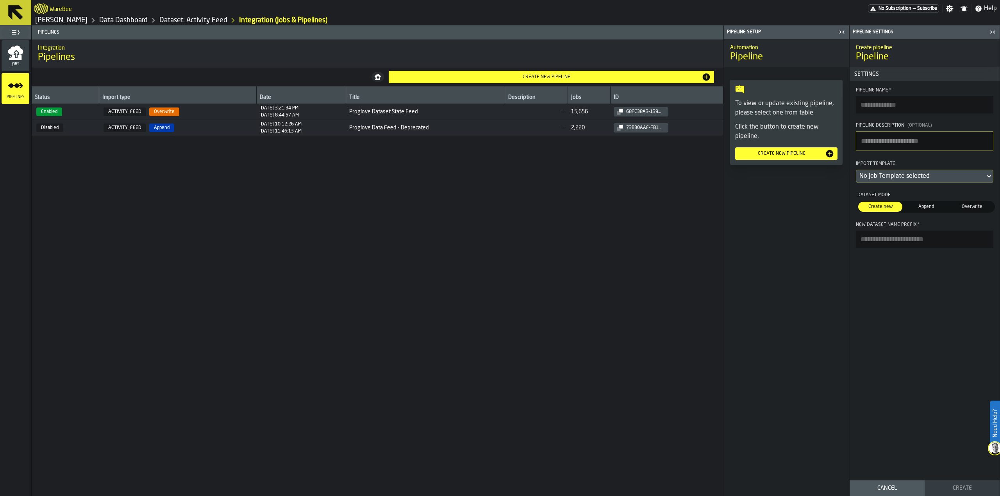
click at [221, 115] on span "ACTIVITY_FEED Overwrite" at bounding box center [177, 111] width 151 height 9
type input "**********"
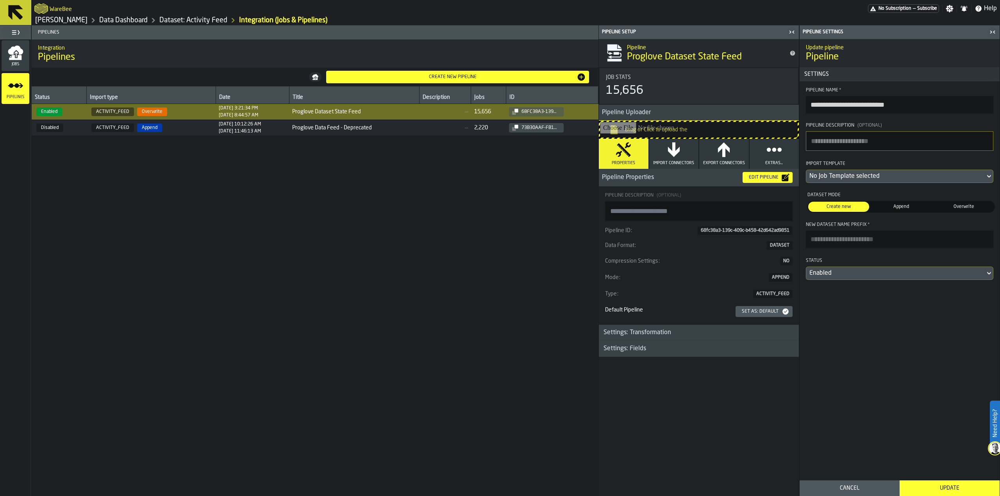
click at [645, 332] on div "Settings: Transformation" at bounding box center [637, 332] width 77 height 9
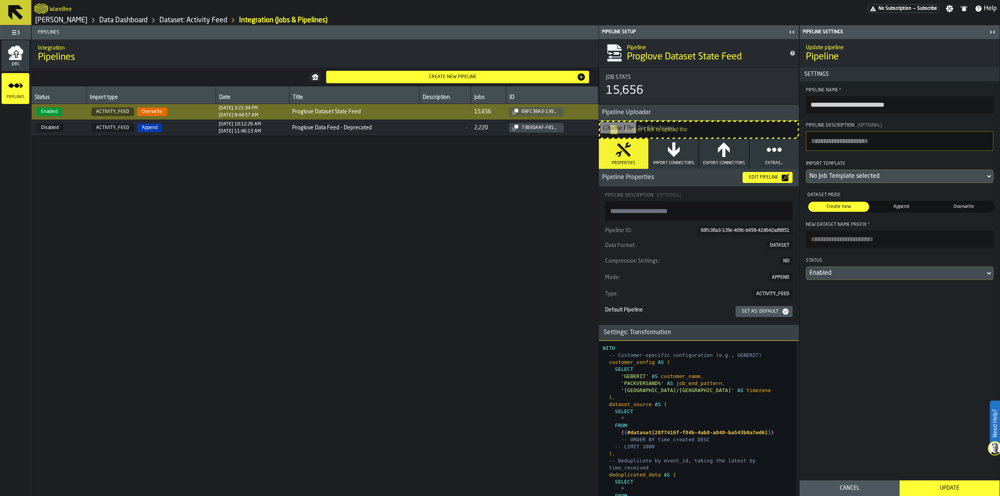
click at [824, 485] on div "Cancel" at bounding box center [849, 488] width 91 height 6
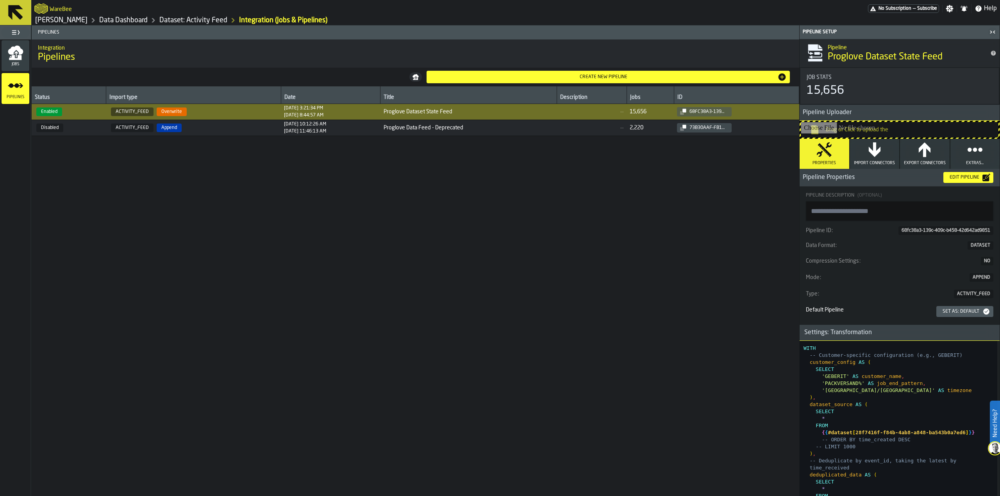
type textarea "**********"
click at [517, 114] on span "Proglove Dataset State Feed" at bounding box center [469, 112] width 170 height 6
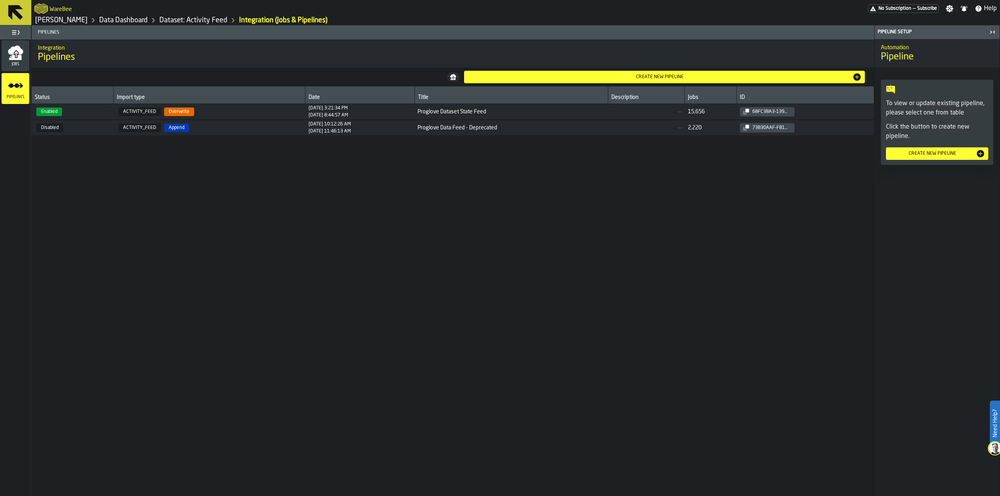
click at [517, 114] on span "Proglove Dataset State Feed" at bounding box center [511, 112] width 187 height 6
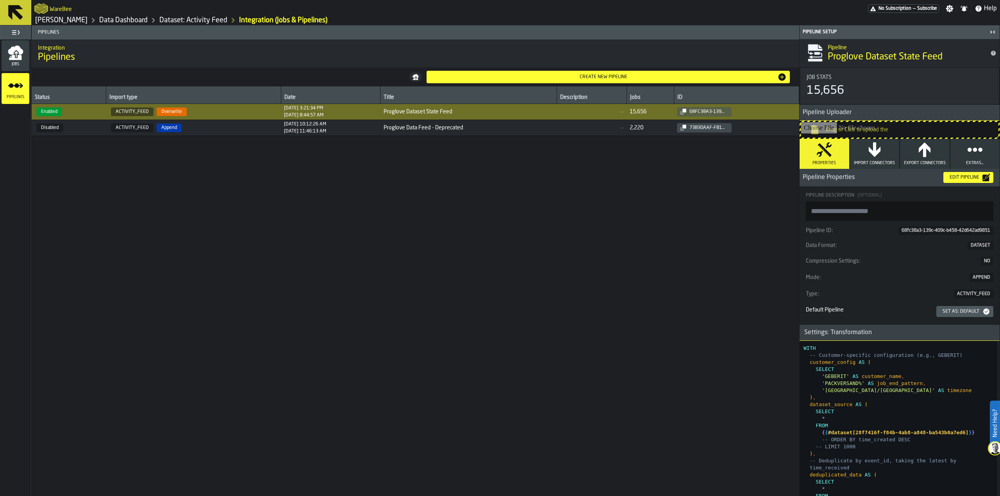
click at [992, 27] on icon "button-toggle-Close me" at bounding box center [992, 31] width 9 height 9
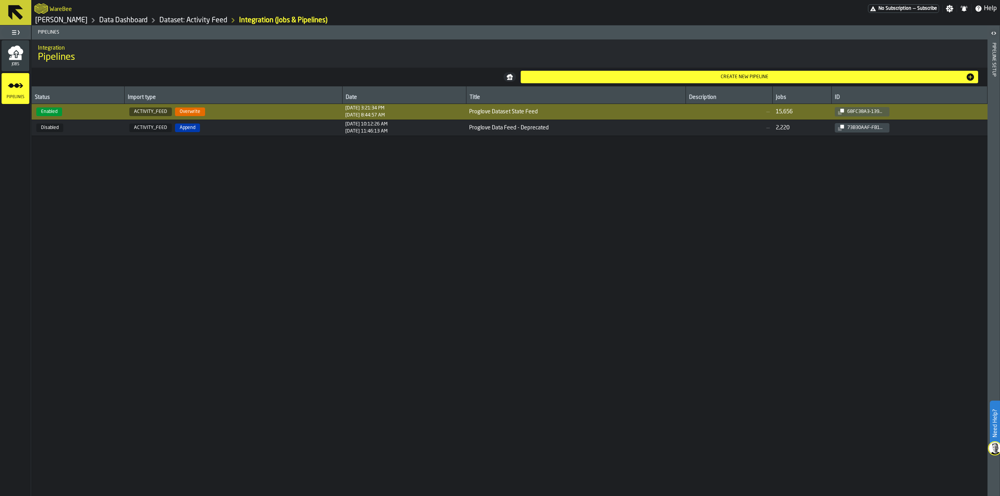
click at [991, 58] on div "Pipeline Setup" at bounding box center [993, 267] width 5 height 453
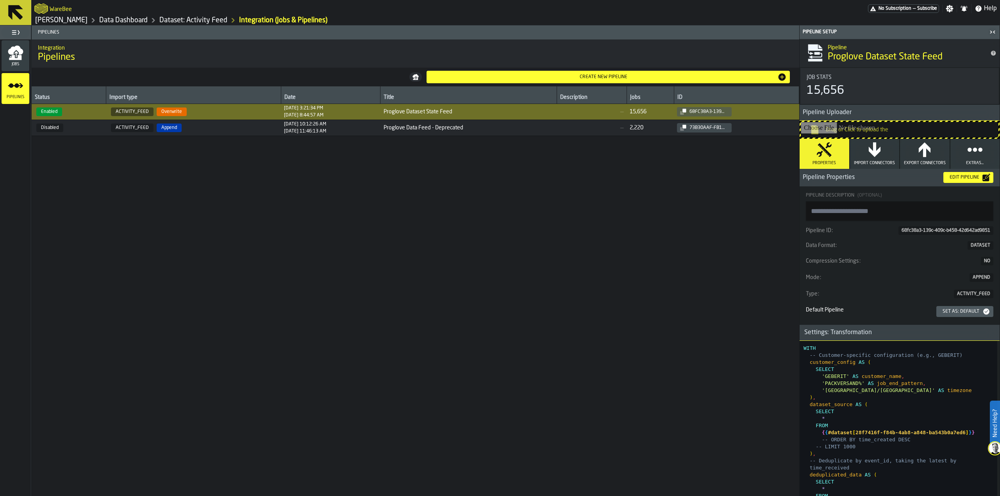
type textarea "**********"
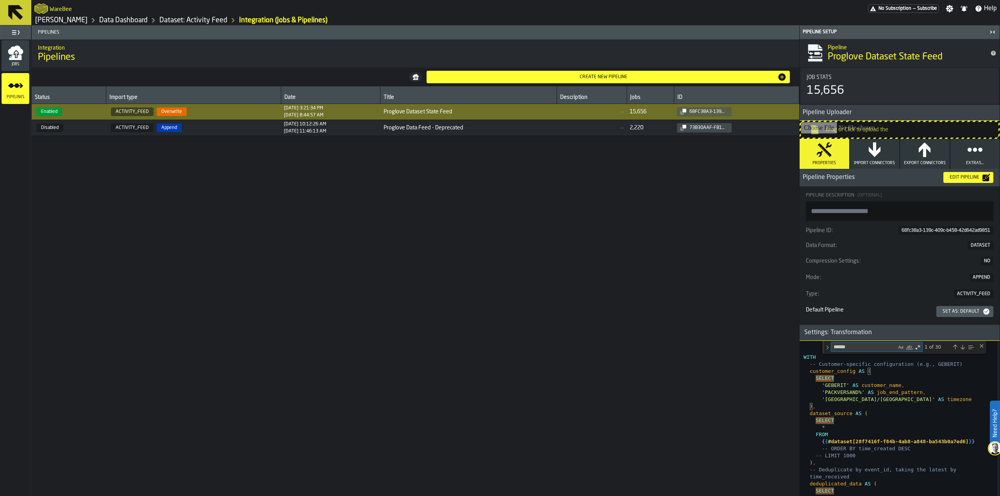
type textarea "*"
type textarea "**********"
type textarea "***"
type textarea "**********"
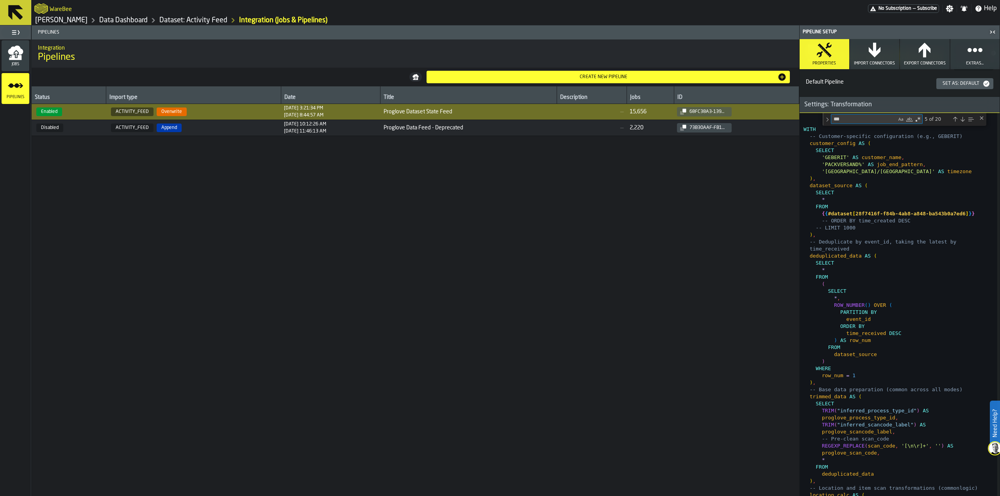
scroll to position [692, 0]
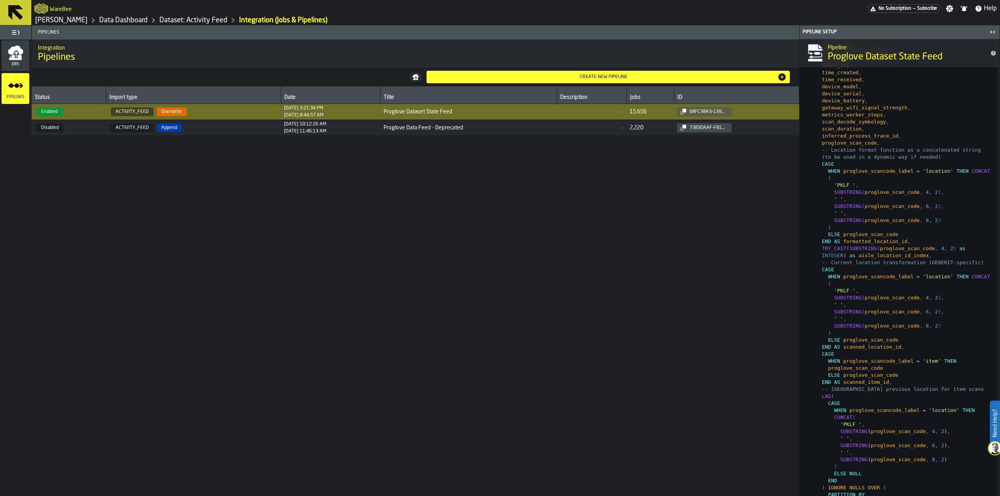
type textarea "***"
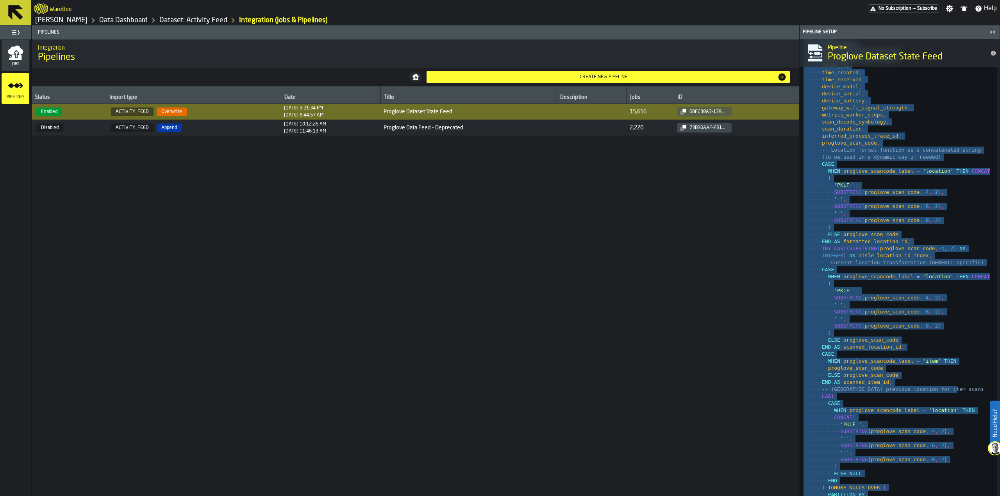
type textarea "**********"
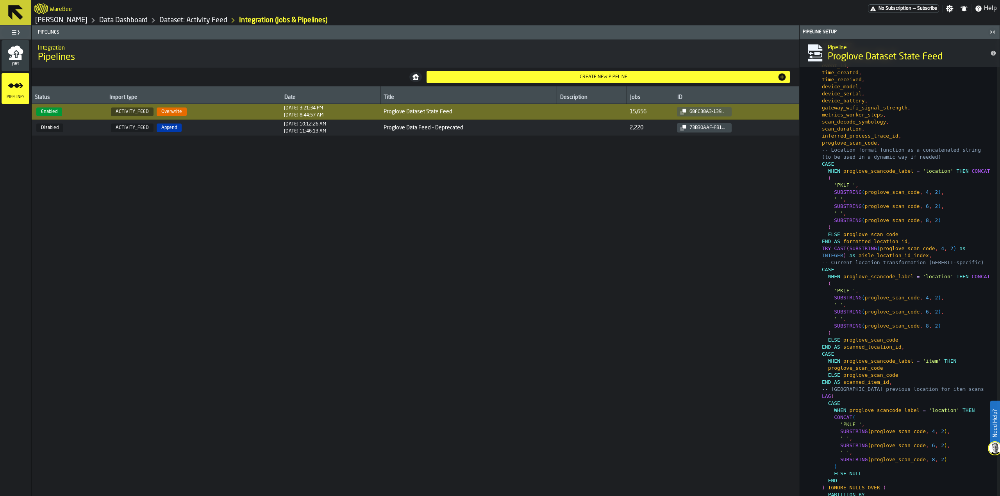
type textarea "*"
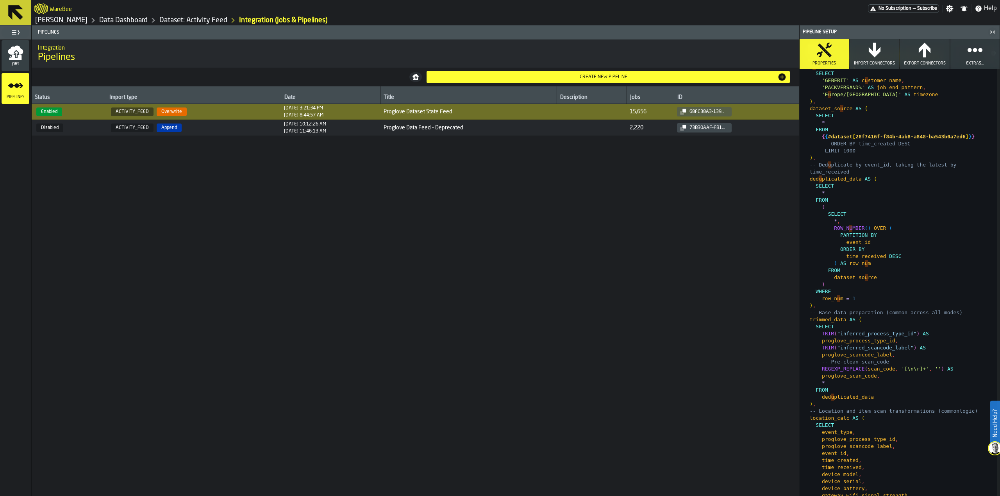
type textarea "**********"
type textarea "***"
type textarea "**********"
type textarea "***"
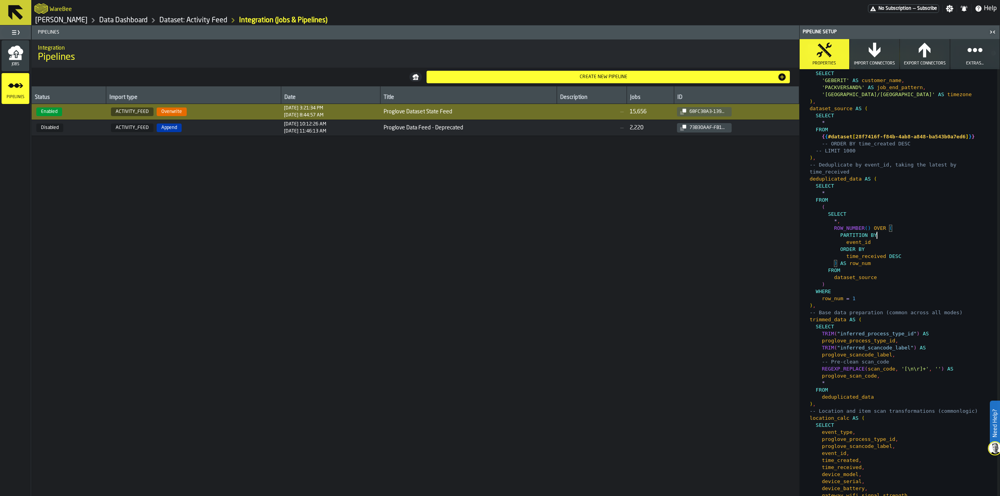
scroll to position [0, 0]
type textarea "**********"
